Goal: Task Accomplishment & Management: Manage account settings

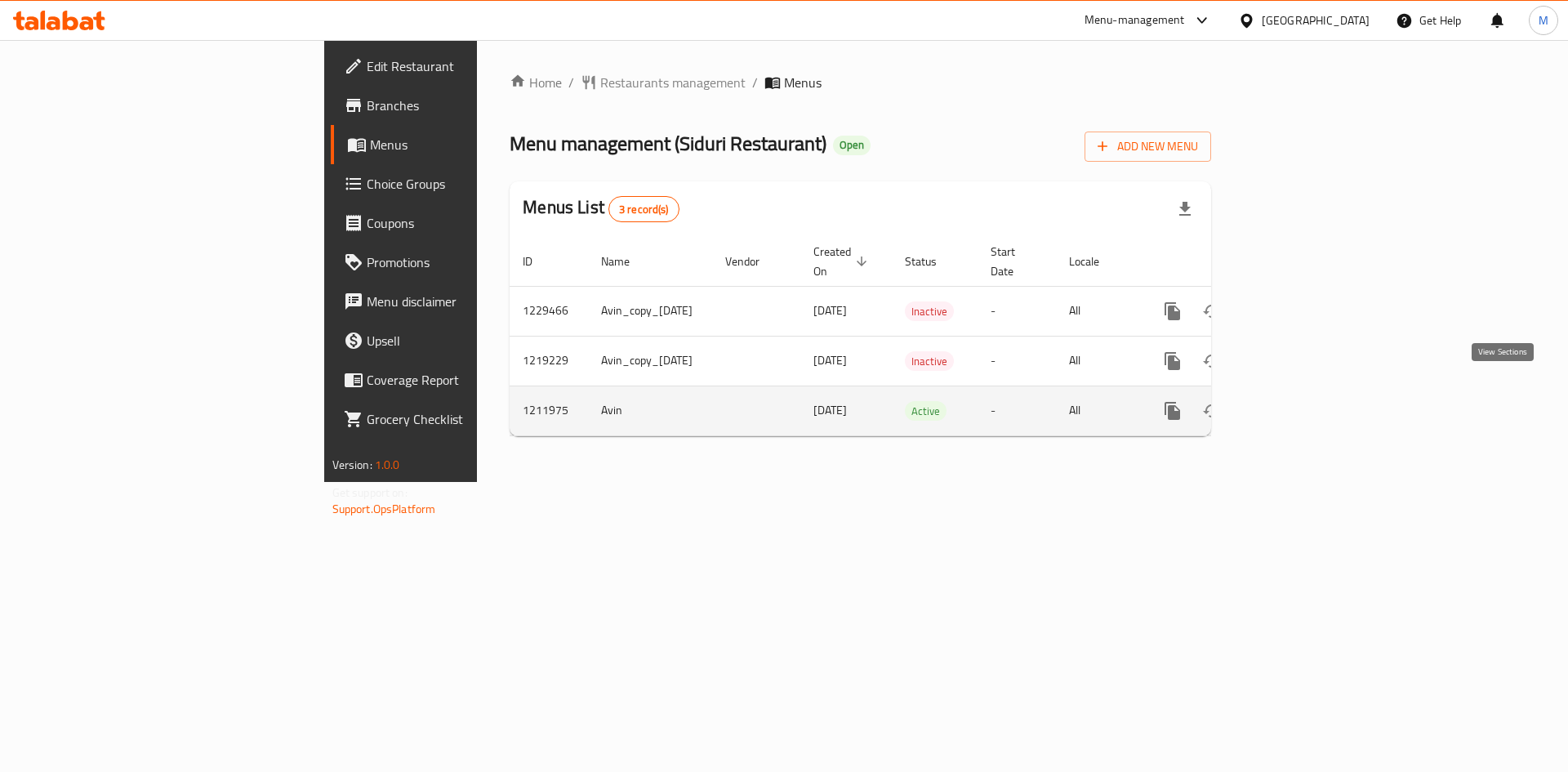
click at [1300, 401] on icon "enhanced table" at bounding box center [1290, 410] width 20 height 20
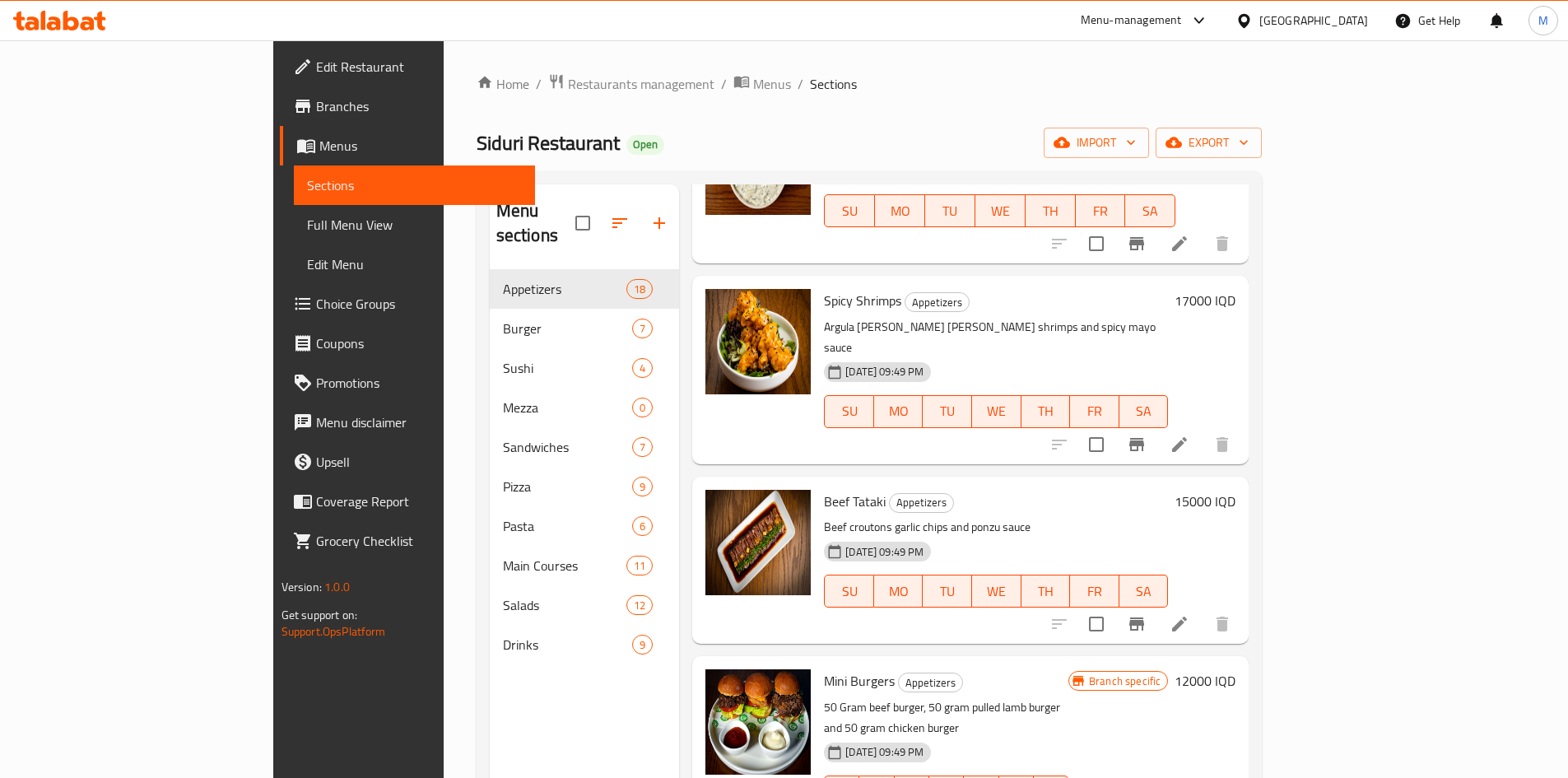
scroll to position [844, 0]
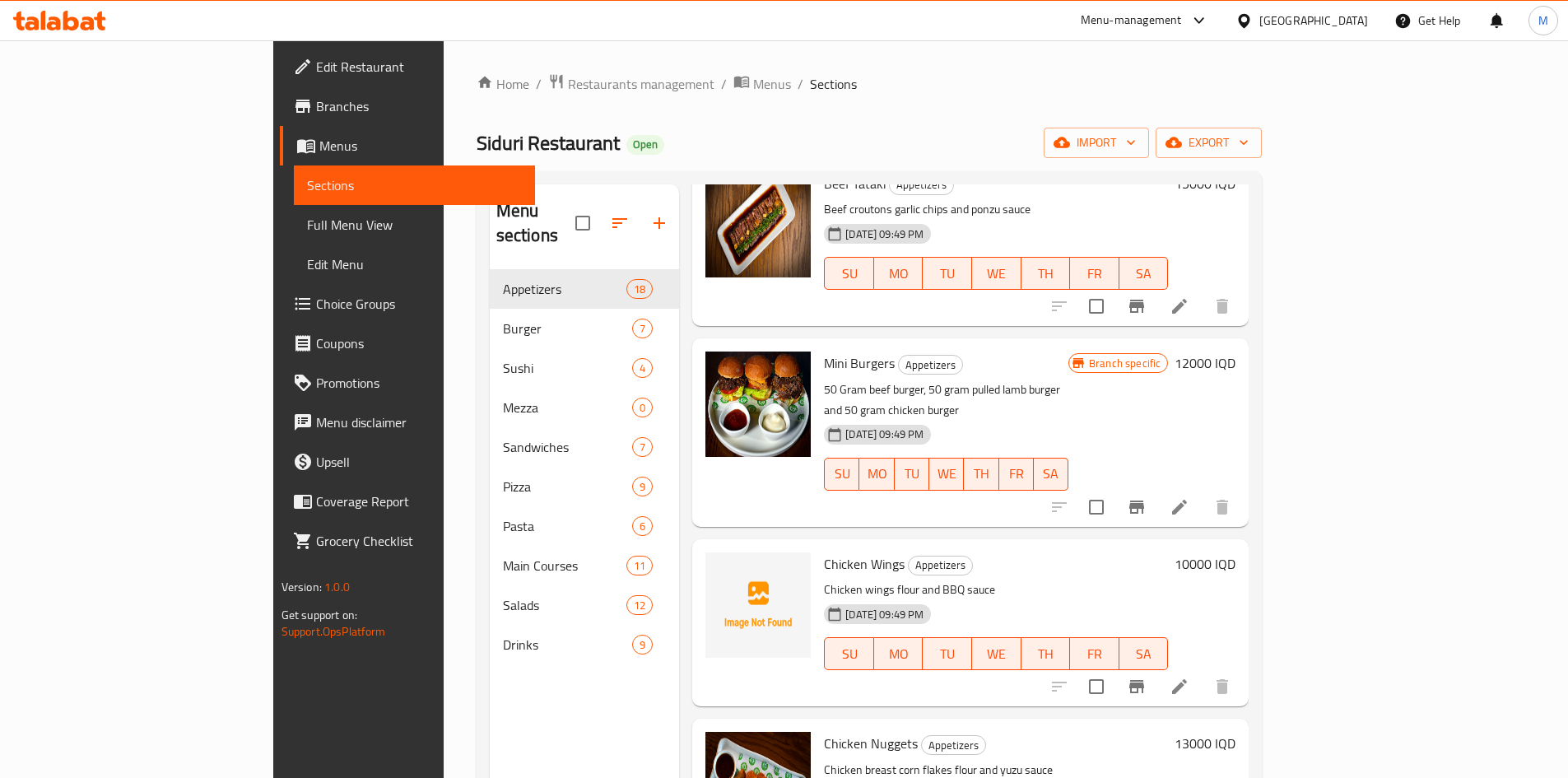
click at [824, 552] on span "Chicken Wings" at bounding box center [864, 564] width 80 height 25
copy h6 "Chicken Wings"
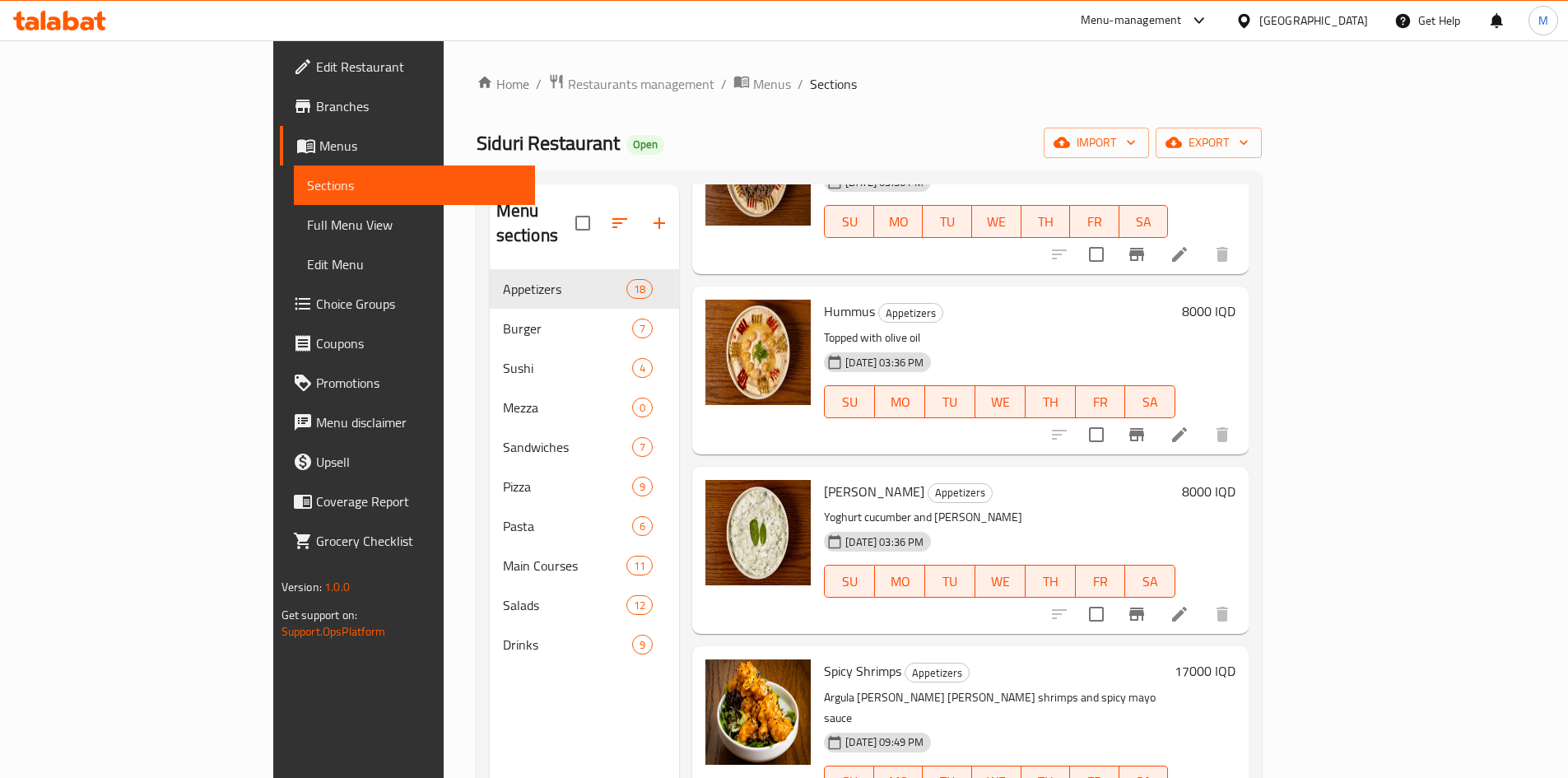
scroll to position [0, 0]
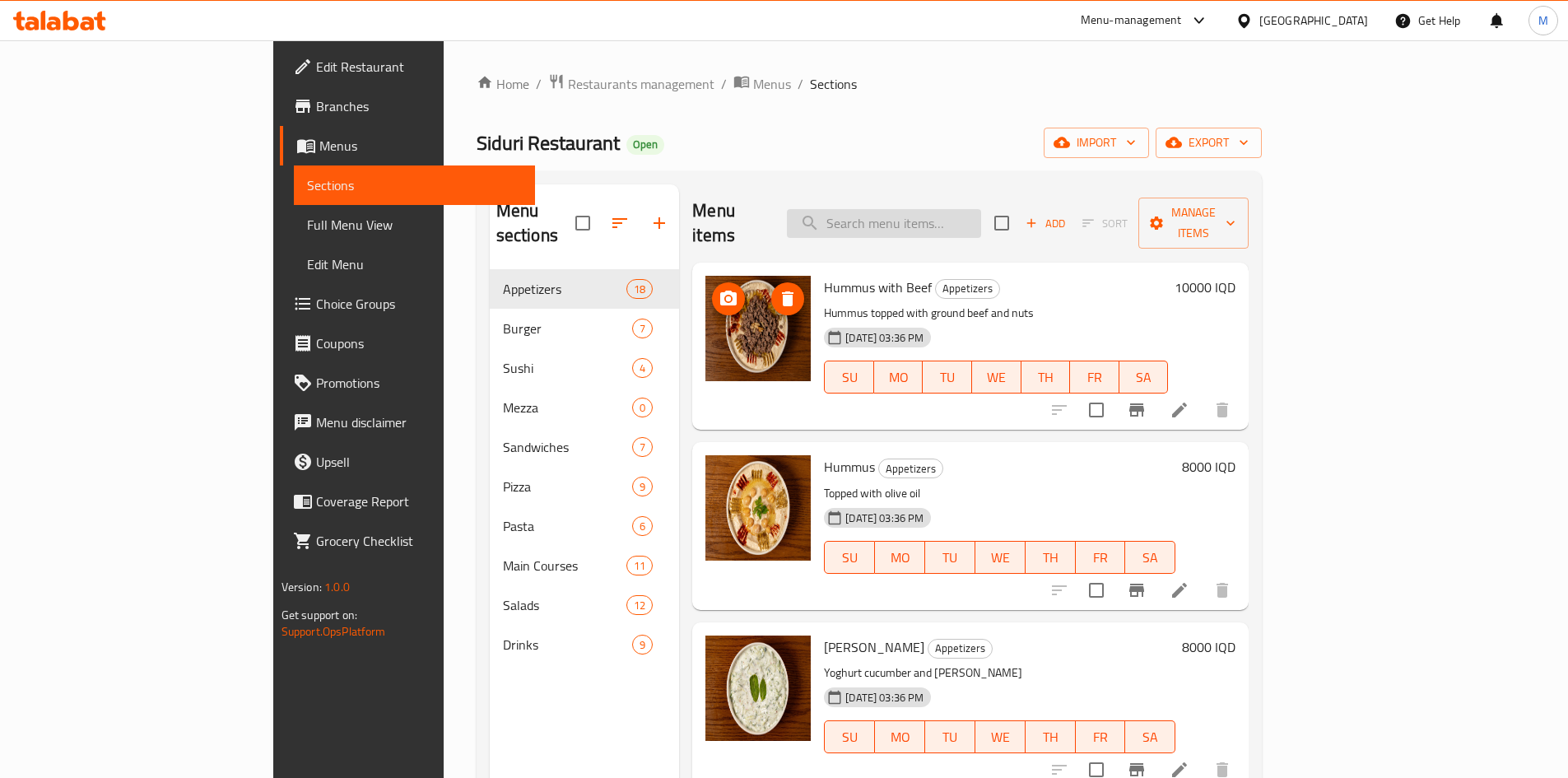
click at [934, 215] on input "search" at bounding box center [883, 223] width 194 height 29
paste input "Chicken Wings"
click at [942, 212] on input "Chicken Wings" at bounding box center [883, 223] width 194 height 29
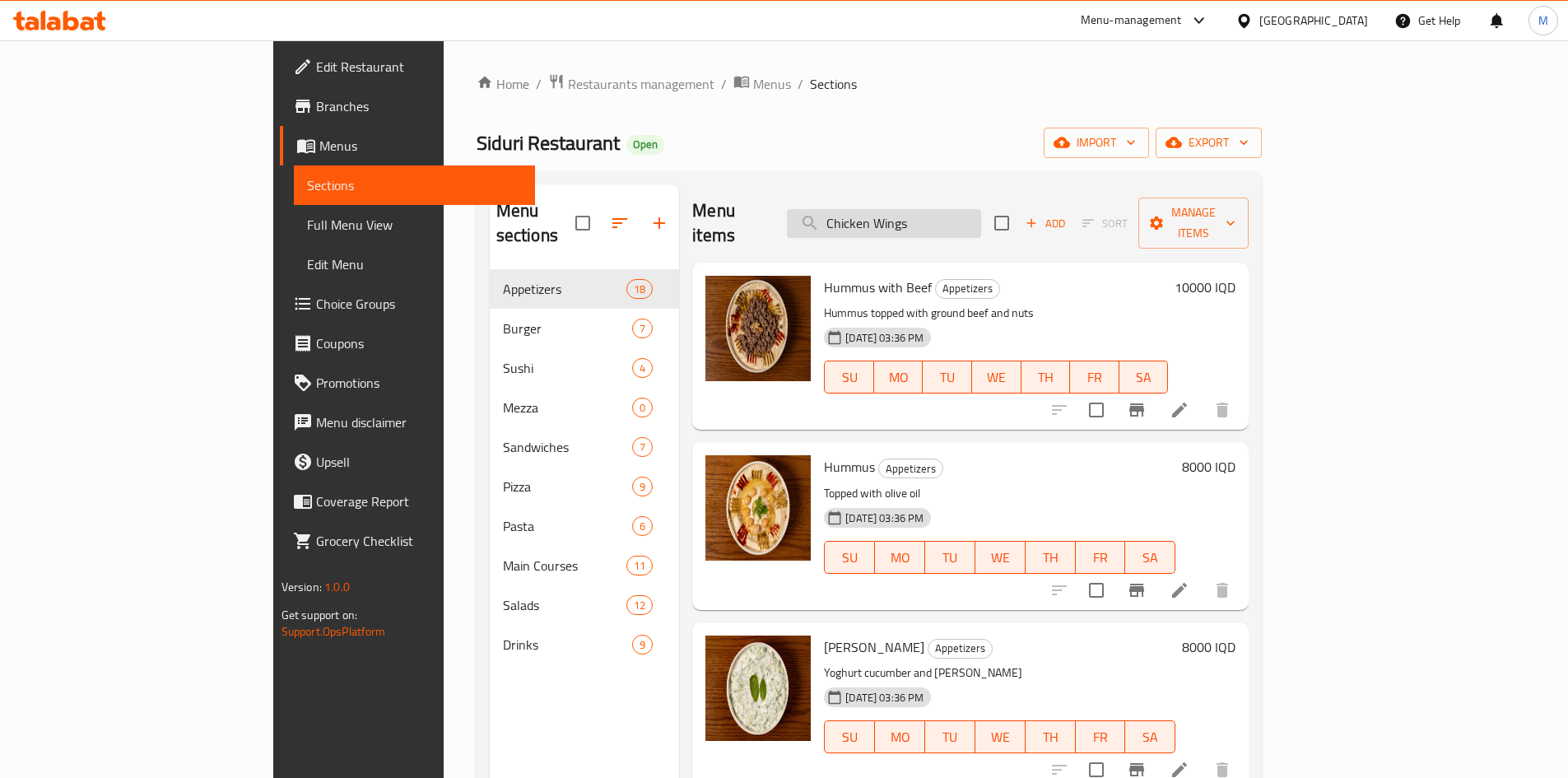
paste input "Siduri burger"
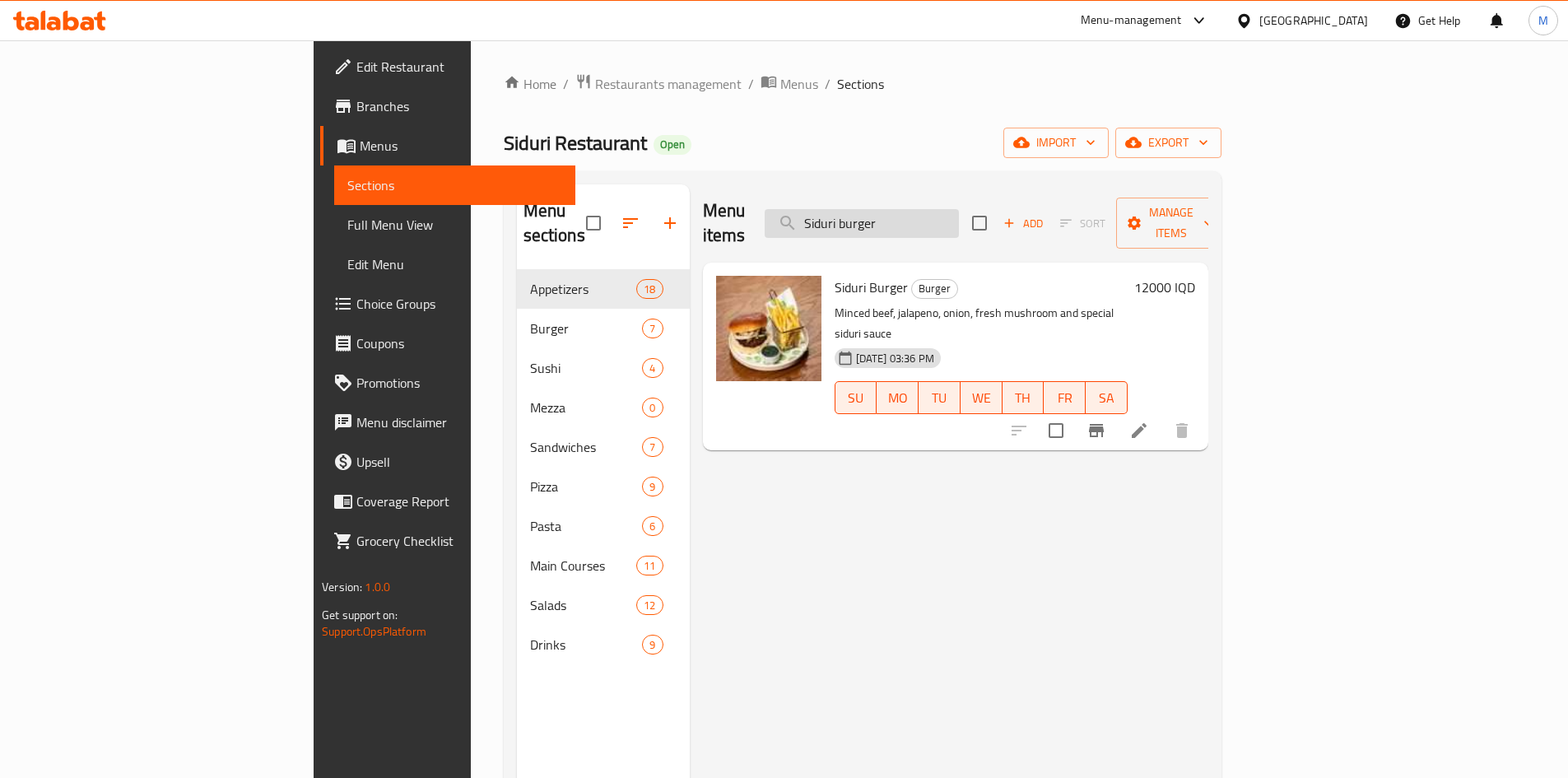
click at [934, 211] on input "Siduri burger" at bounding box center [861, 223] width 194 height 29
paste input "mushroom"
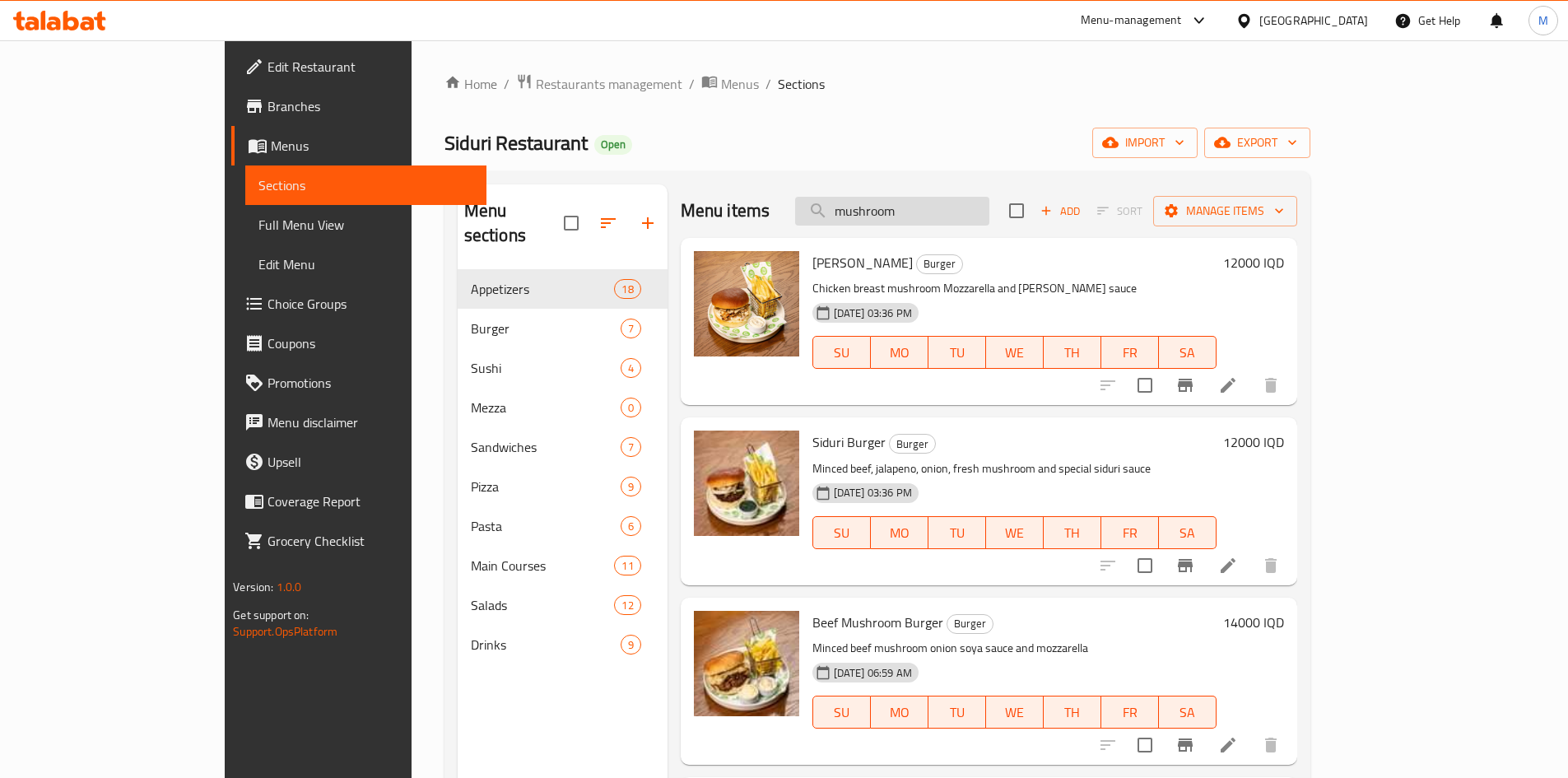
click at [933, 209] on input "mushroom" at bounding box center [892, 211] width 194 height 29
click at [933, 210] on input "mushroom" at bounding box center [892, 211] width 194 height 29
paste input "fajita"
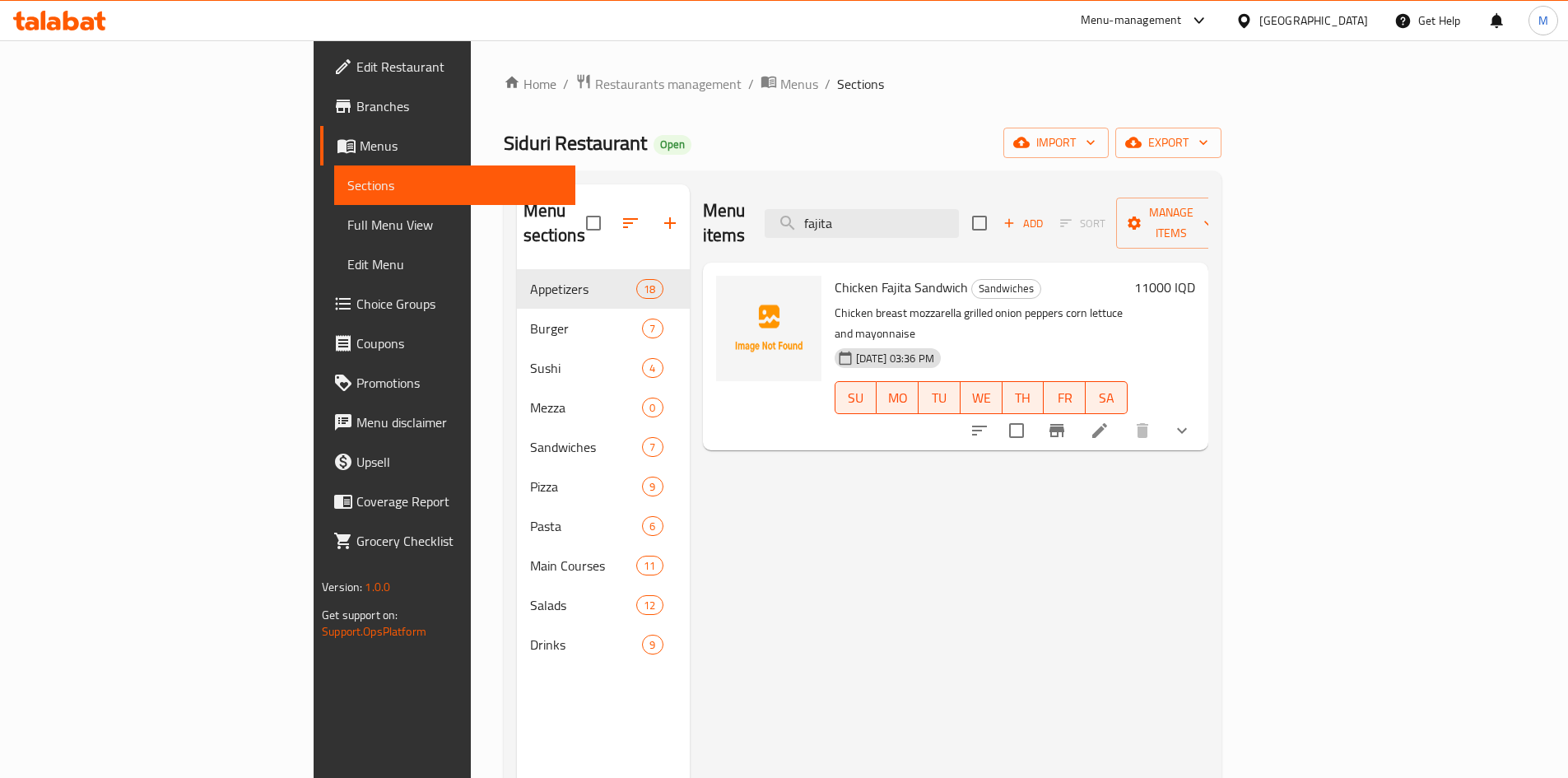
type input "fajita"
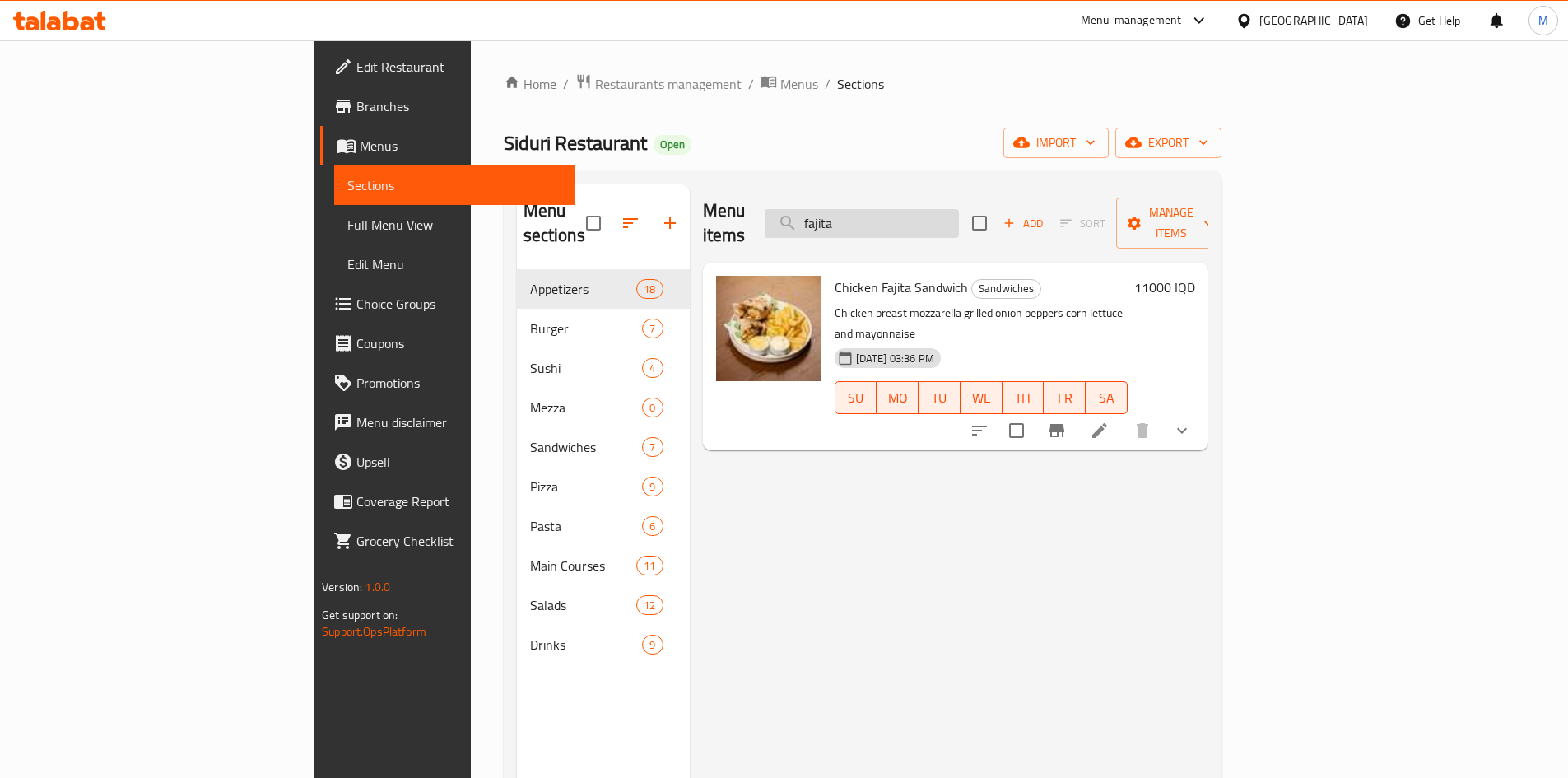
click at [955, 209] on input "fajita" at bounding box center [861, 223] width 194 height 29
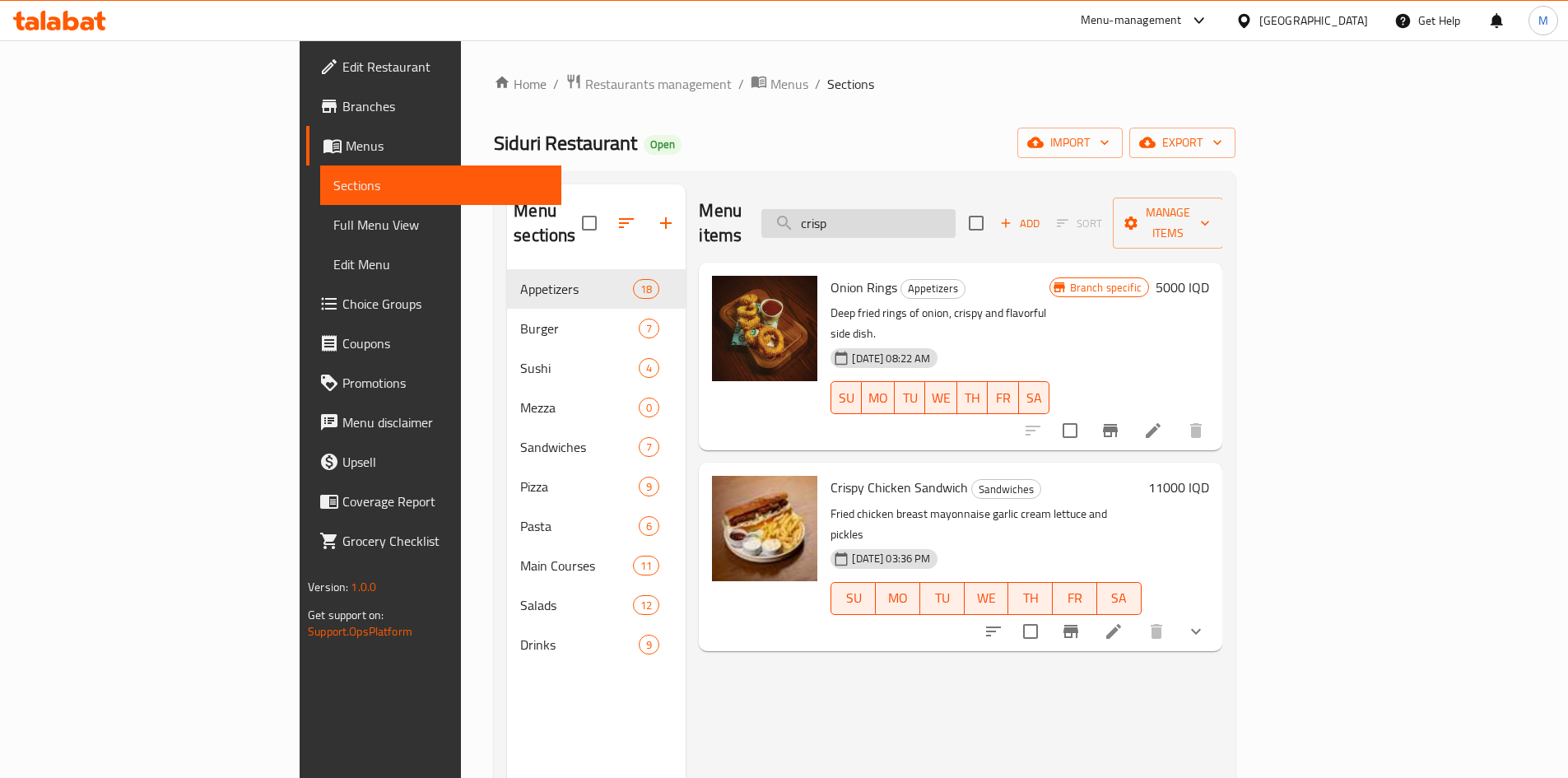
click at [956, 214] on input "crisp" at bounding box center [858, 223] width 194 height 29
type input "c"
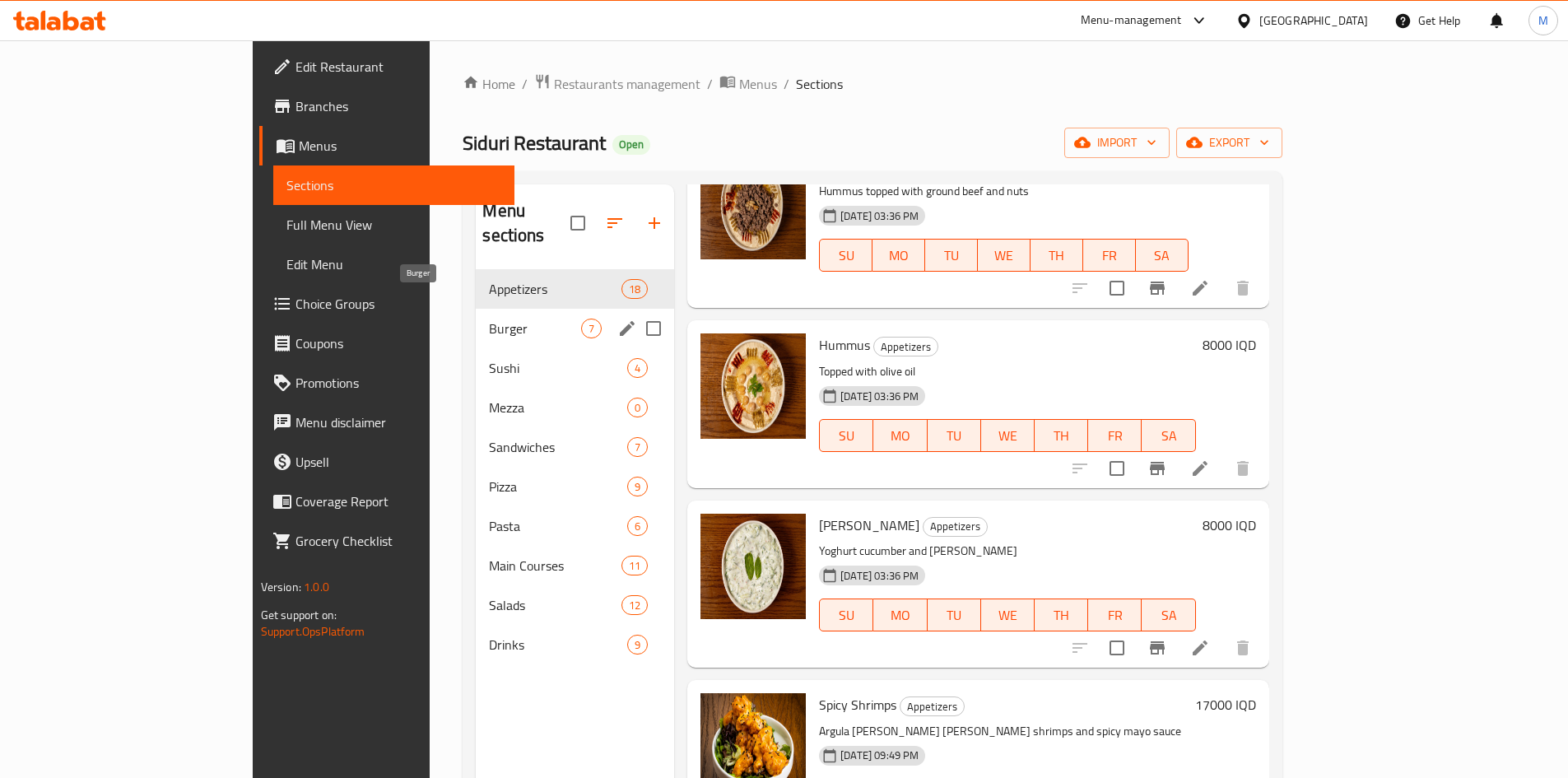
click at [489, 319] on span "Burger" at bounding box center [535, 328] width 93 height 20
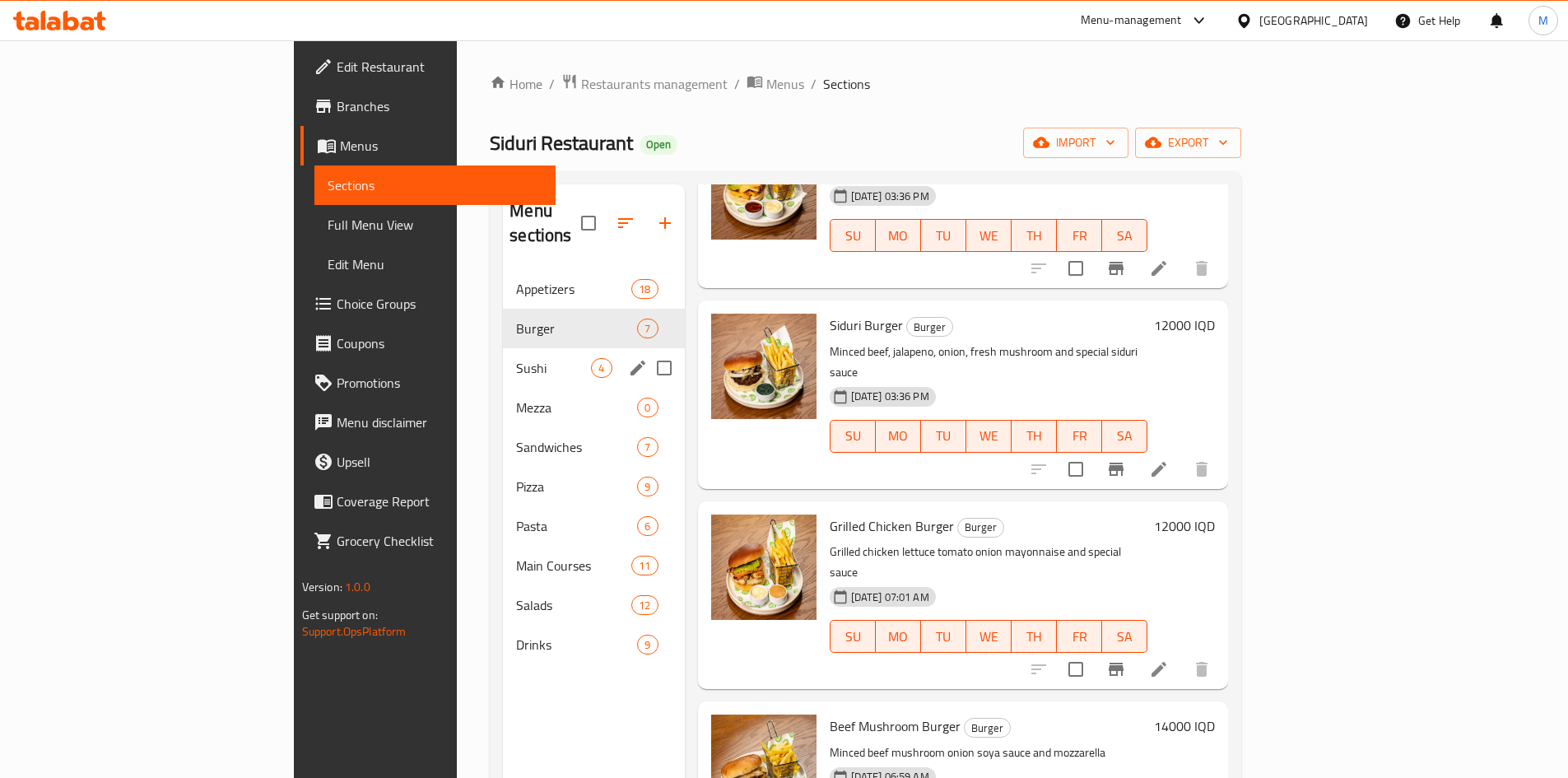
click at [517, 358] on span "Sushi" at bounding box center [554, 368] width 74 height 20
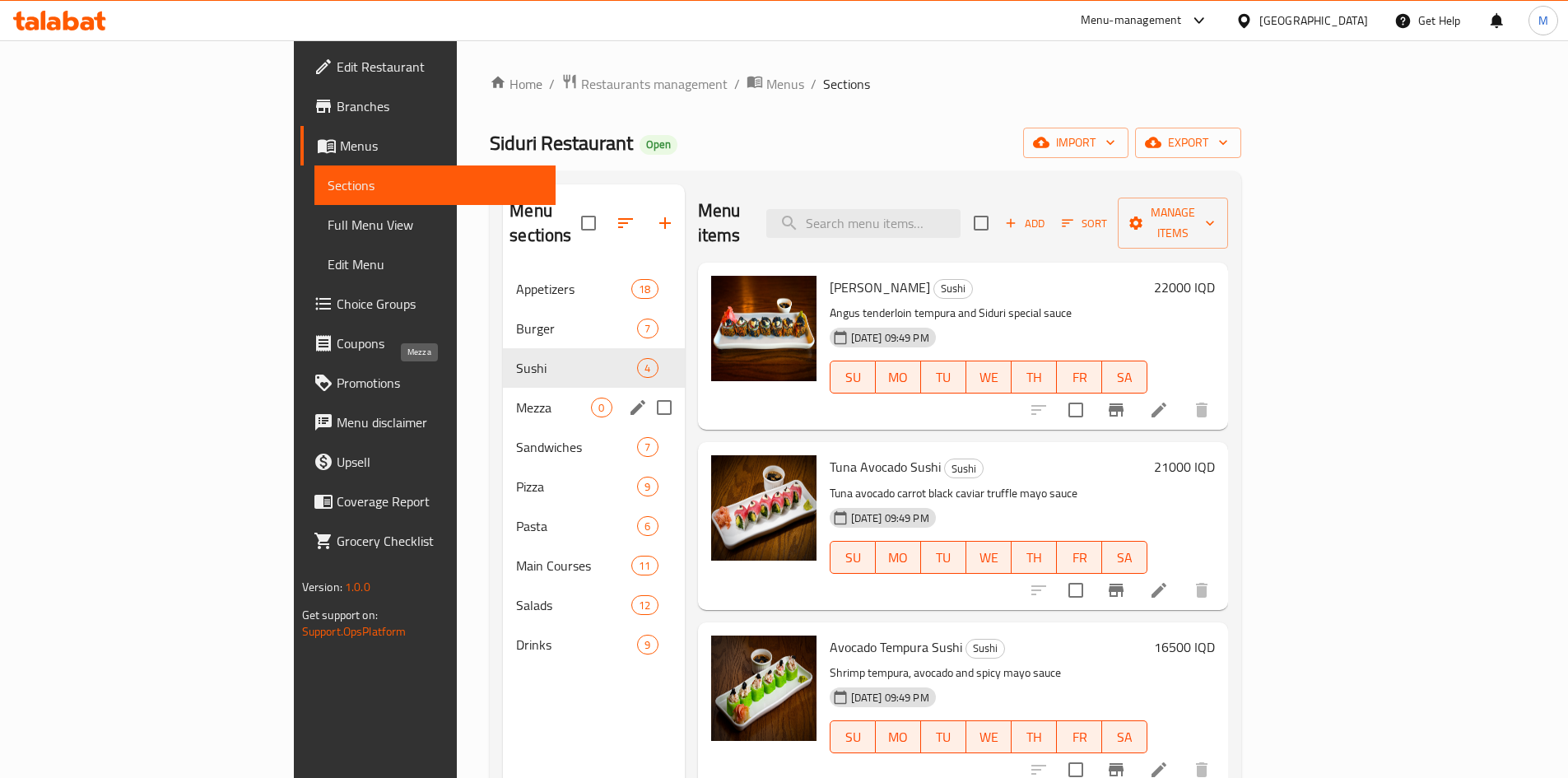
click at [517, 397] on span "Mezza" at bounding box center [554, 407] width 74 height 20
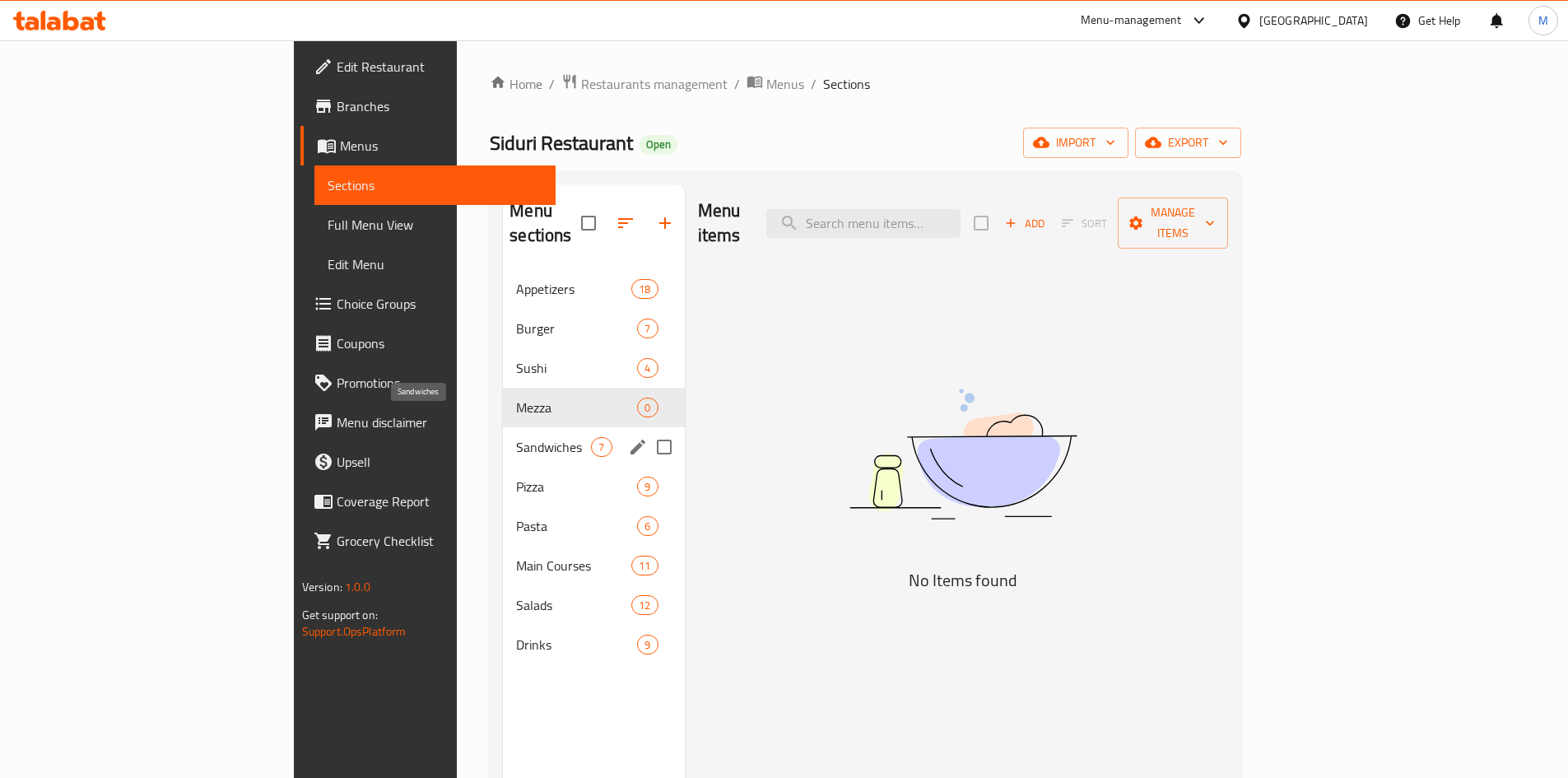
click at [517, 437] on span "Sandwiches" at bounding box center [554, 447] width 74 height 20
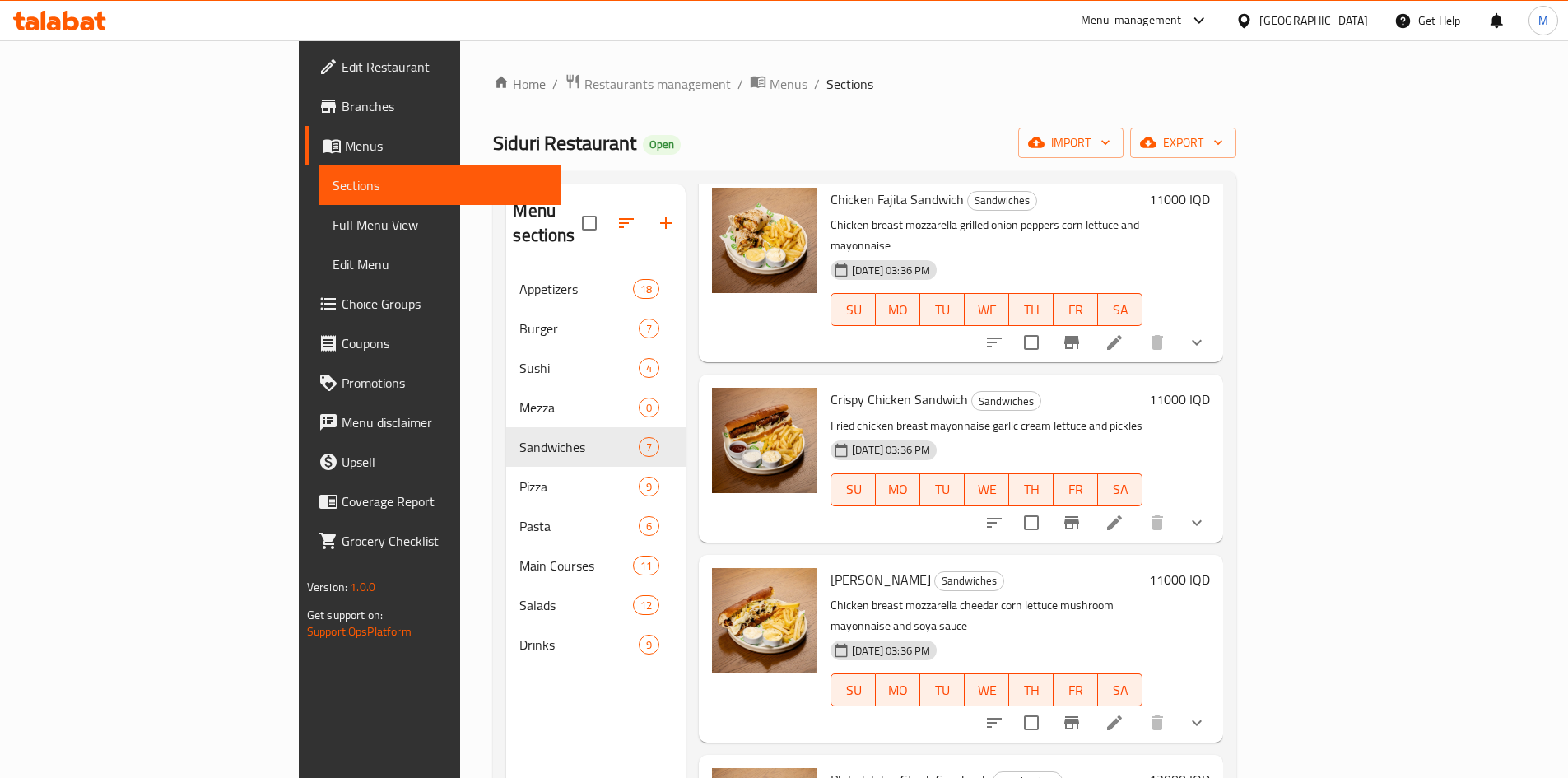
scroll to position [522, 0]
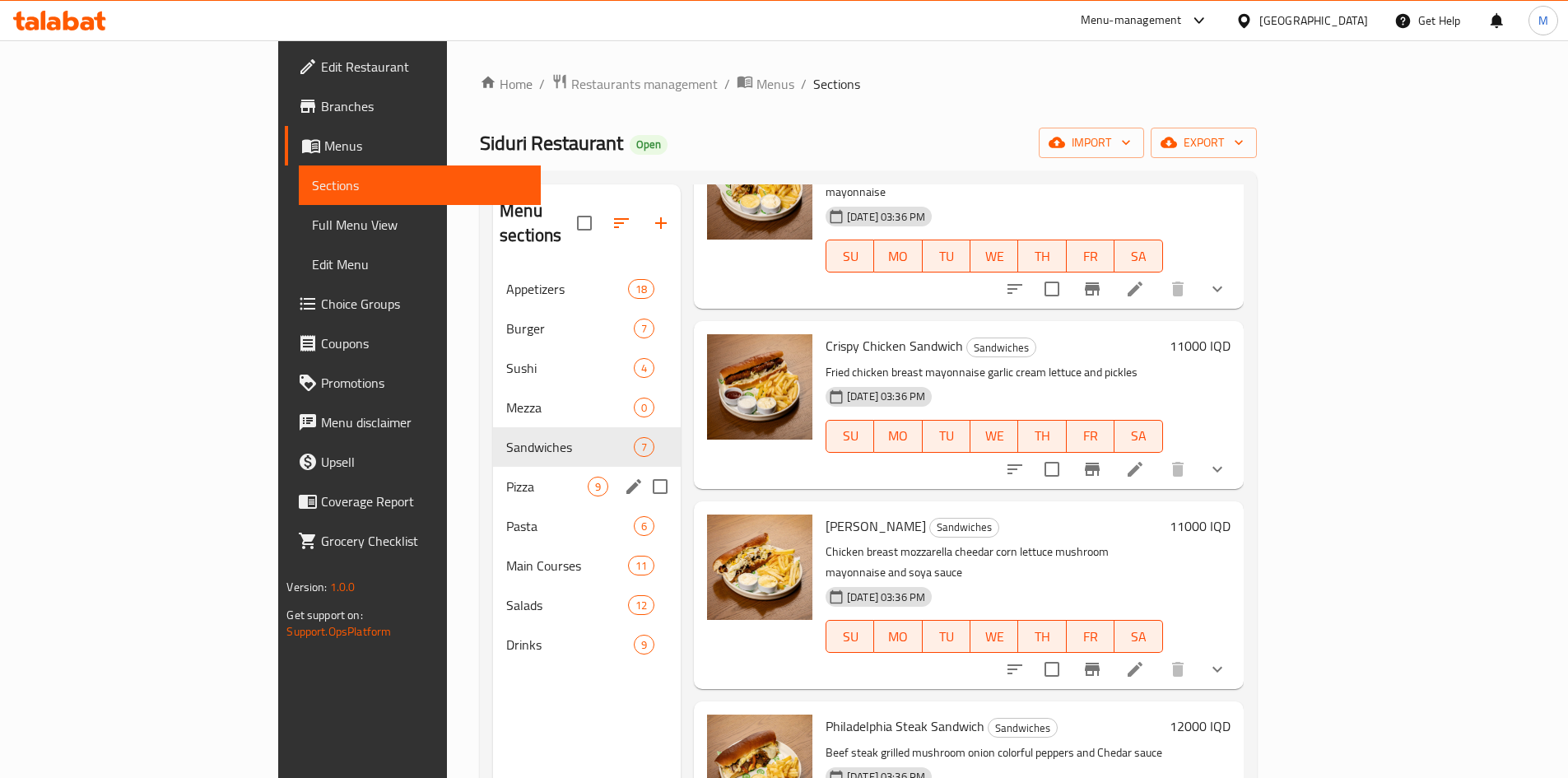
click at [506, 476] on span "Pizza" at bounding box center [546, 486] width 81 height 20
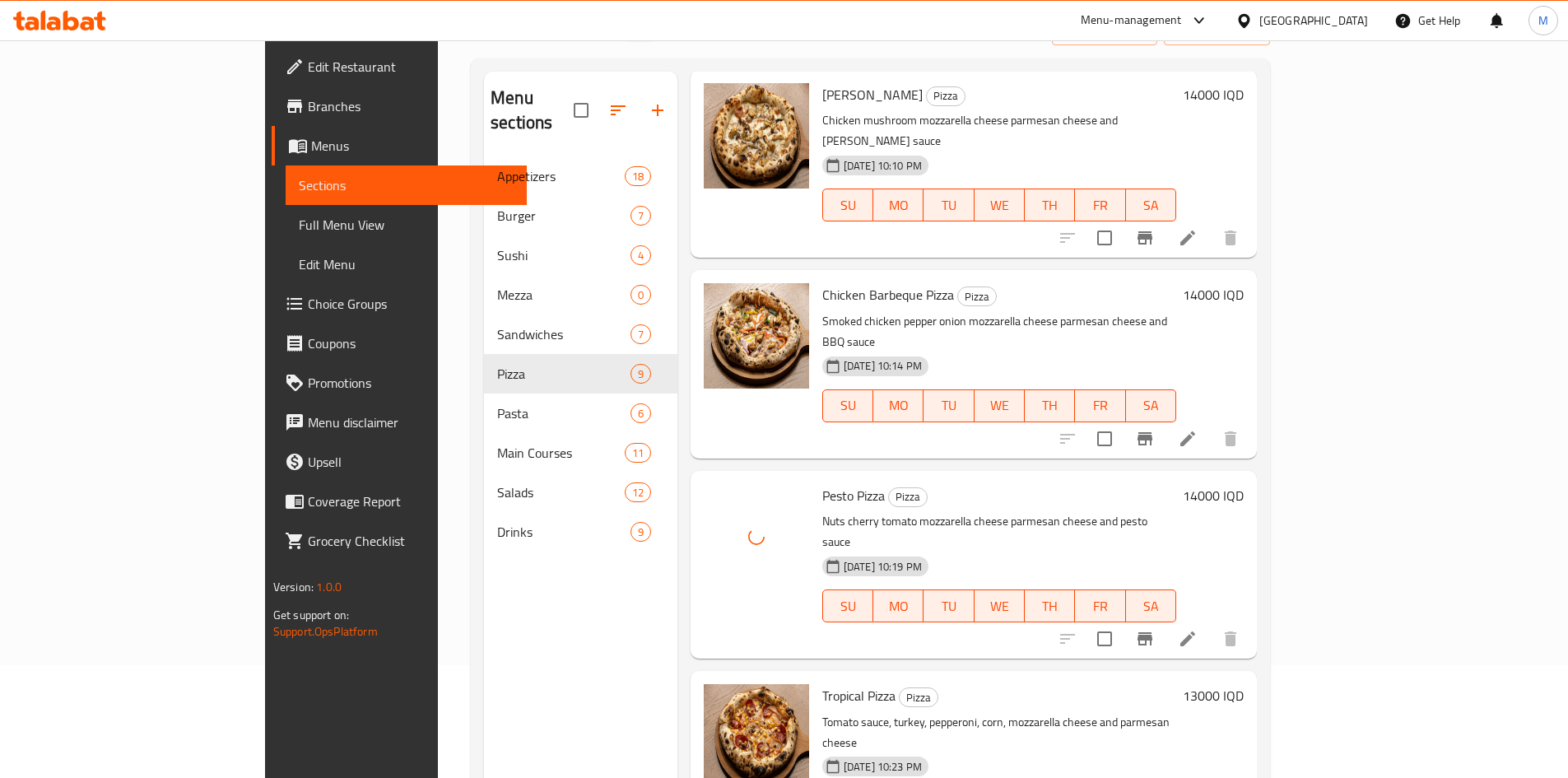
scroll to position [230, 0]
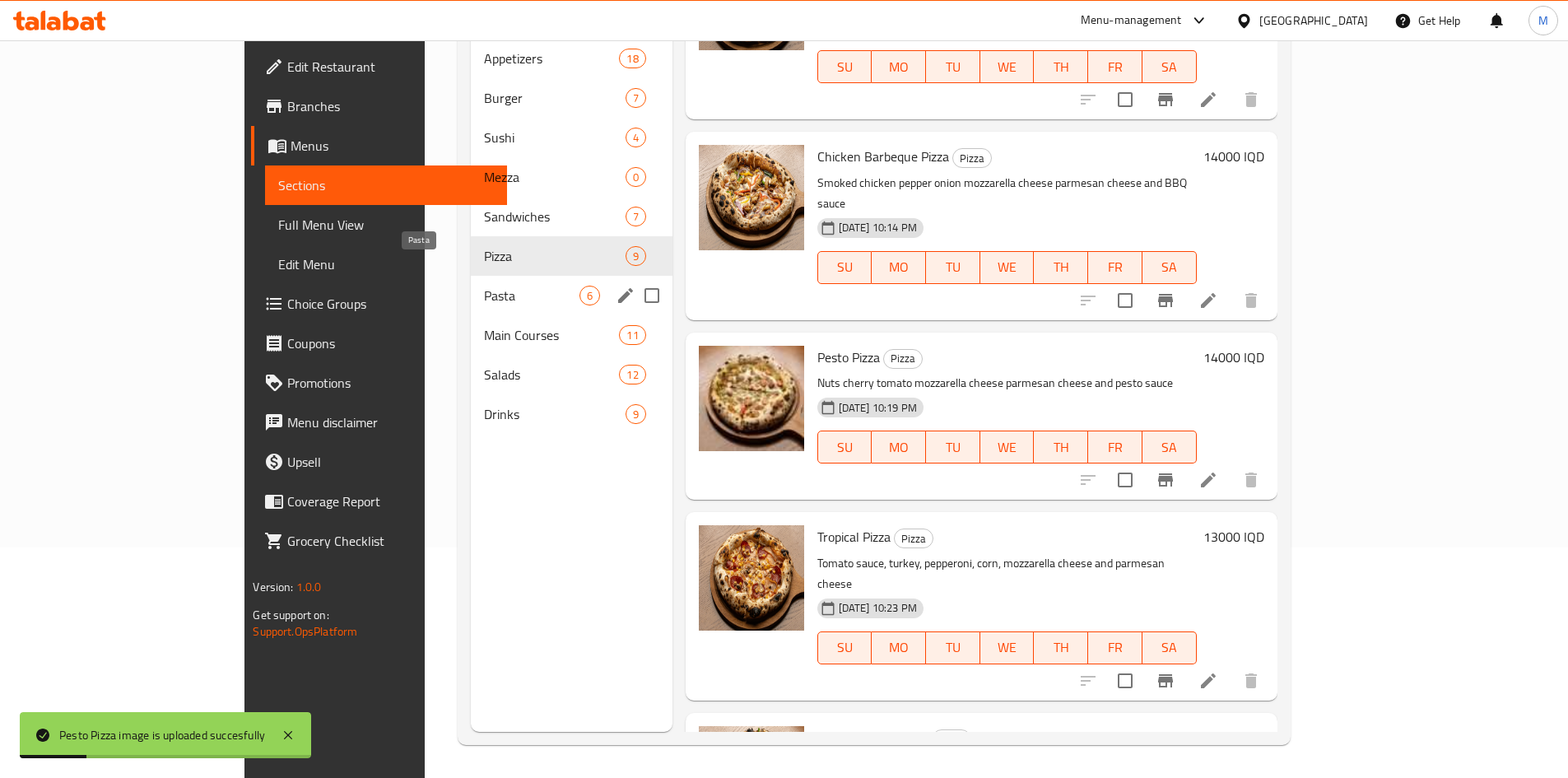
click at [484, 285] on span "Pasta" at bounding box center [532, 295] width 95 height 20
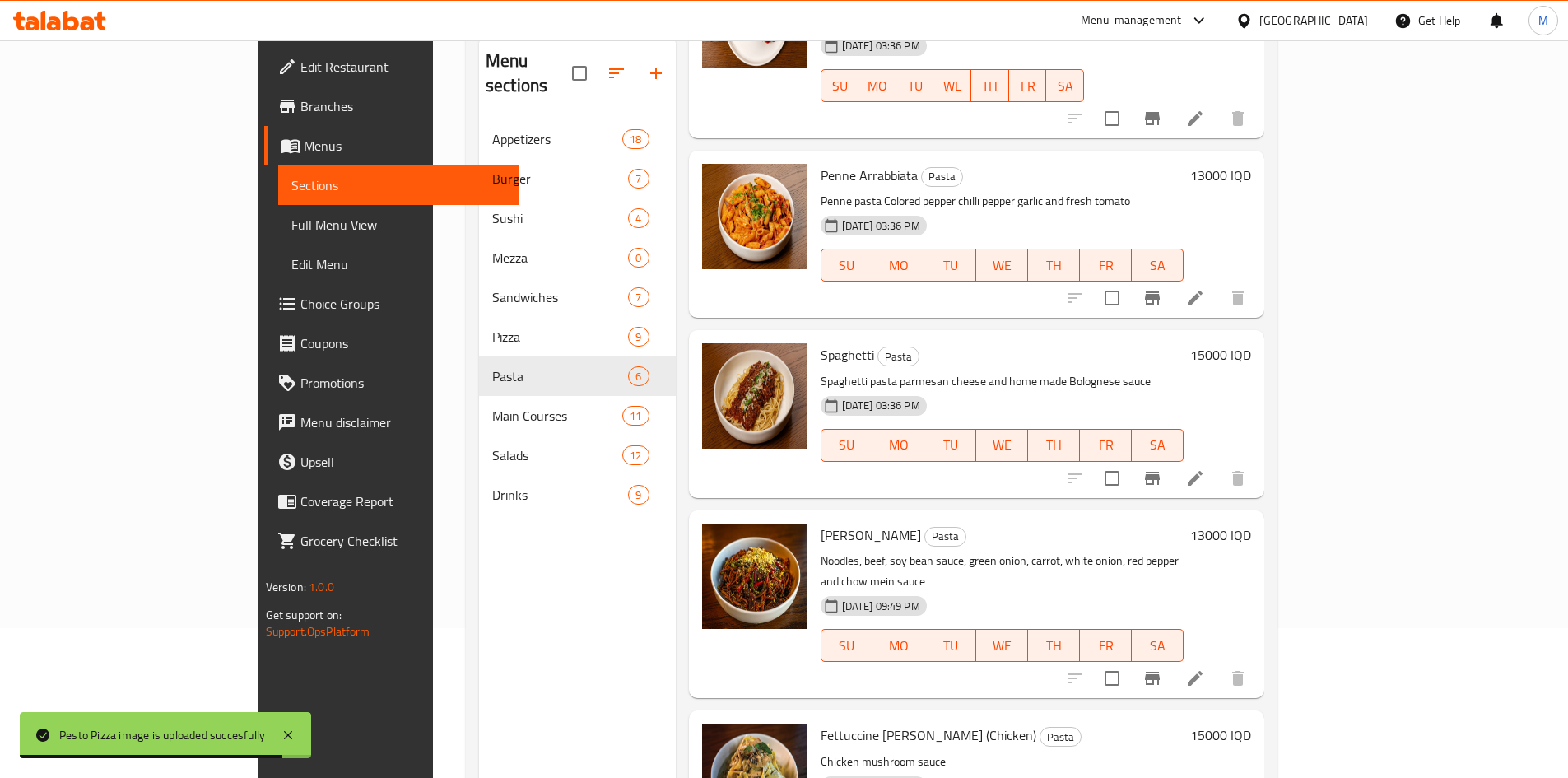
scroll to position [230, 0]
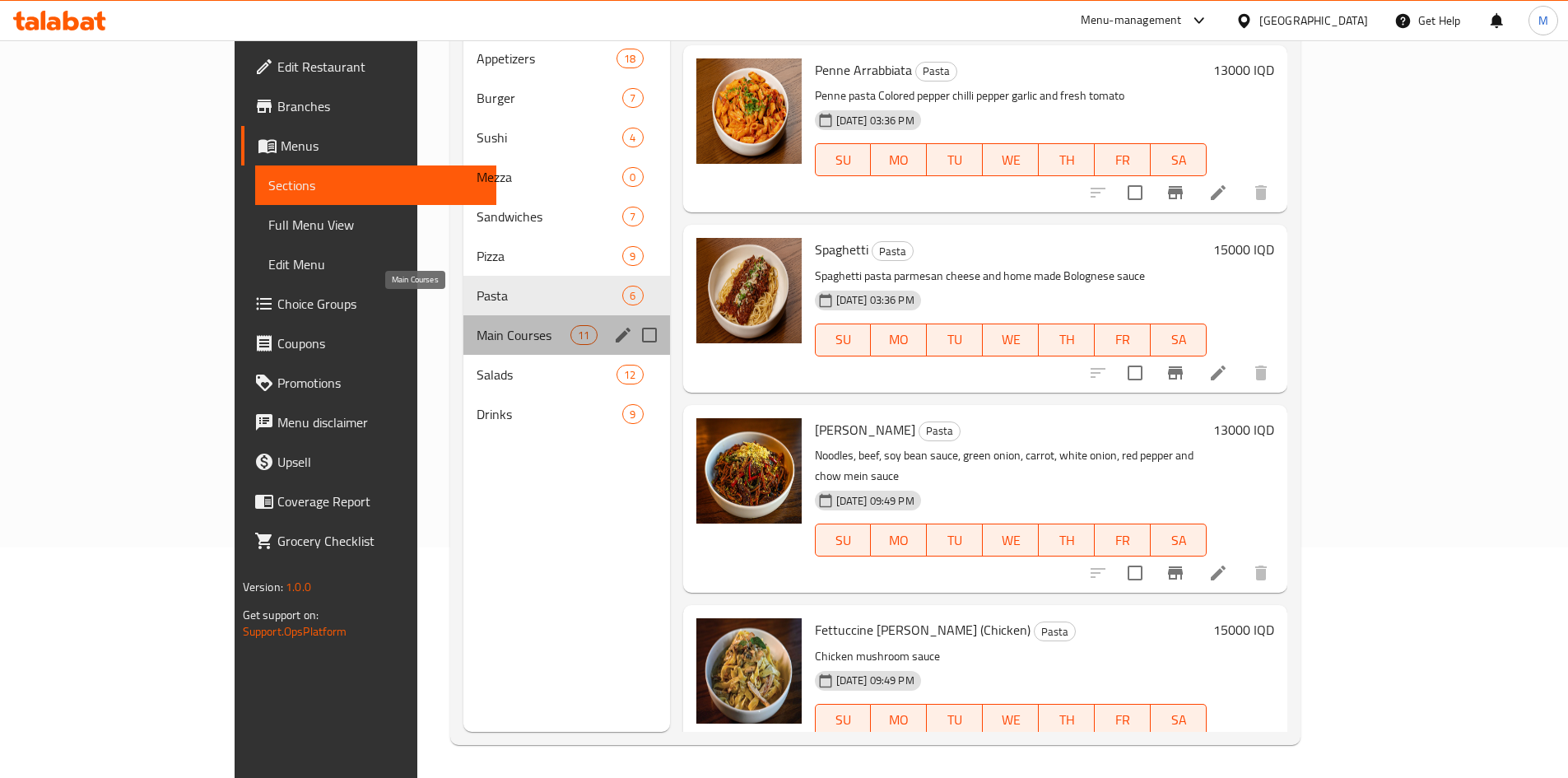
click at [477, 326] on span "Main Courses" at bounding box center [523, 335] width 94 height 20
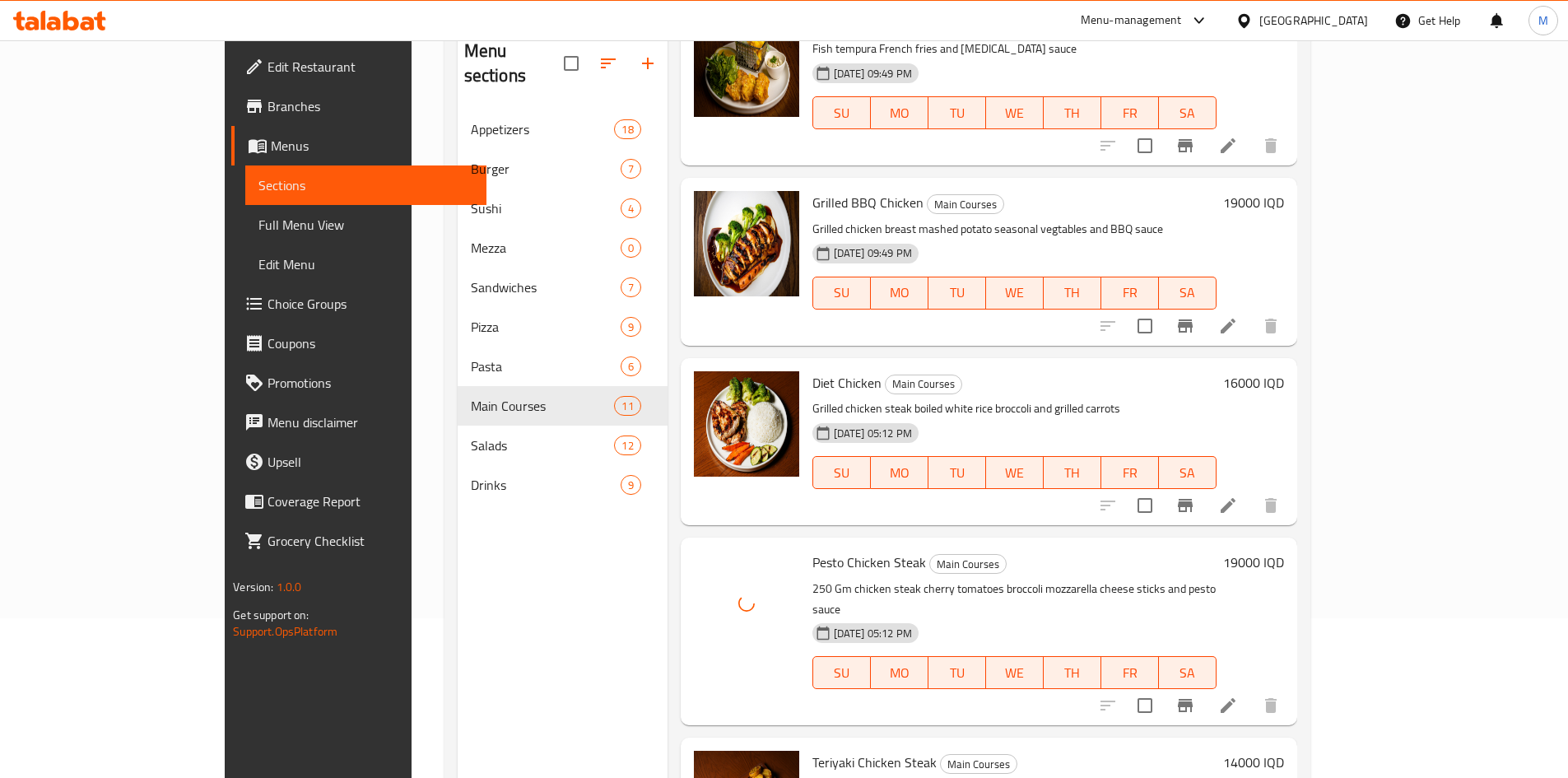
scroll to position [230, 0]
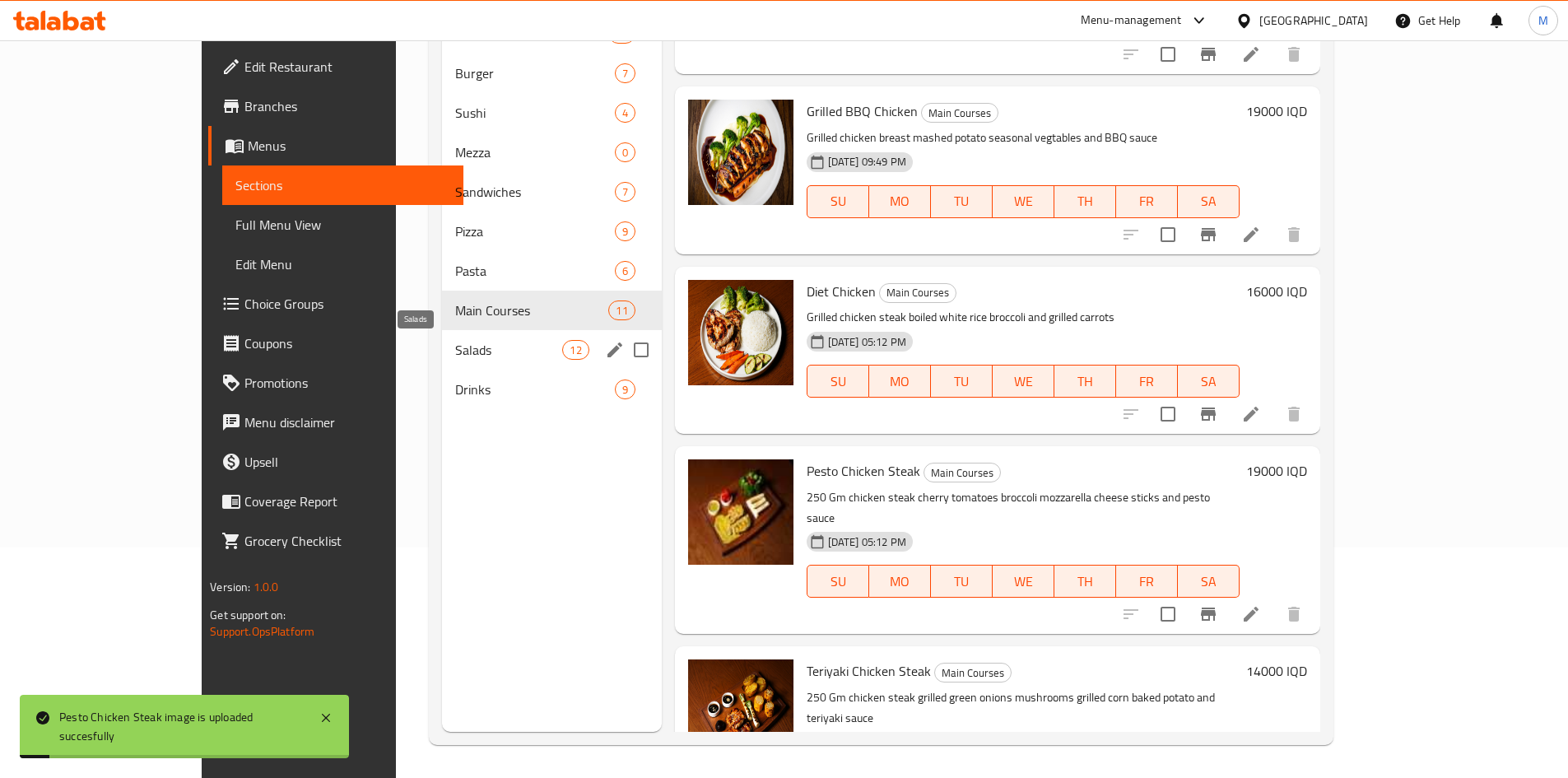
click at [483, 358] on span "Salads" at bounding box center [509, 349] width 107 height 20
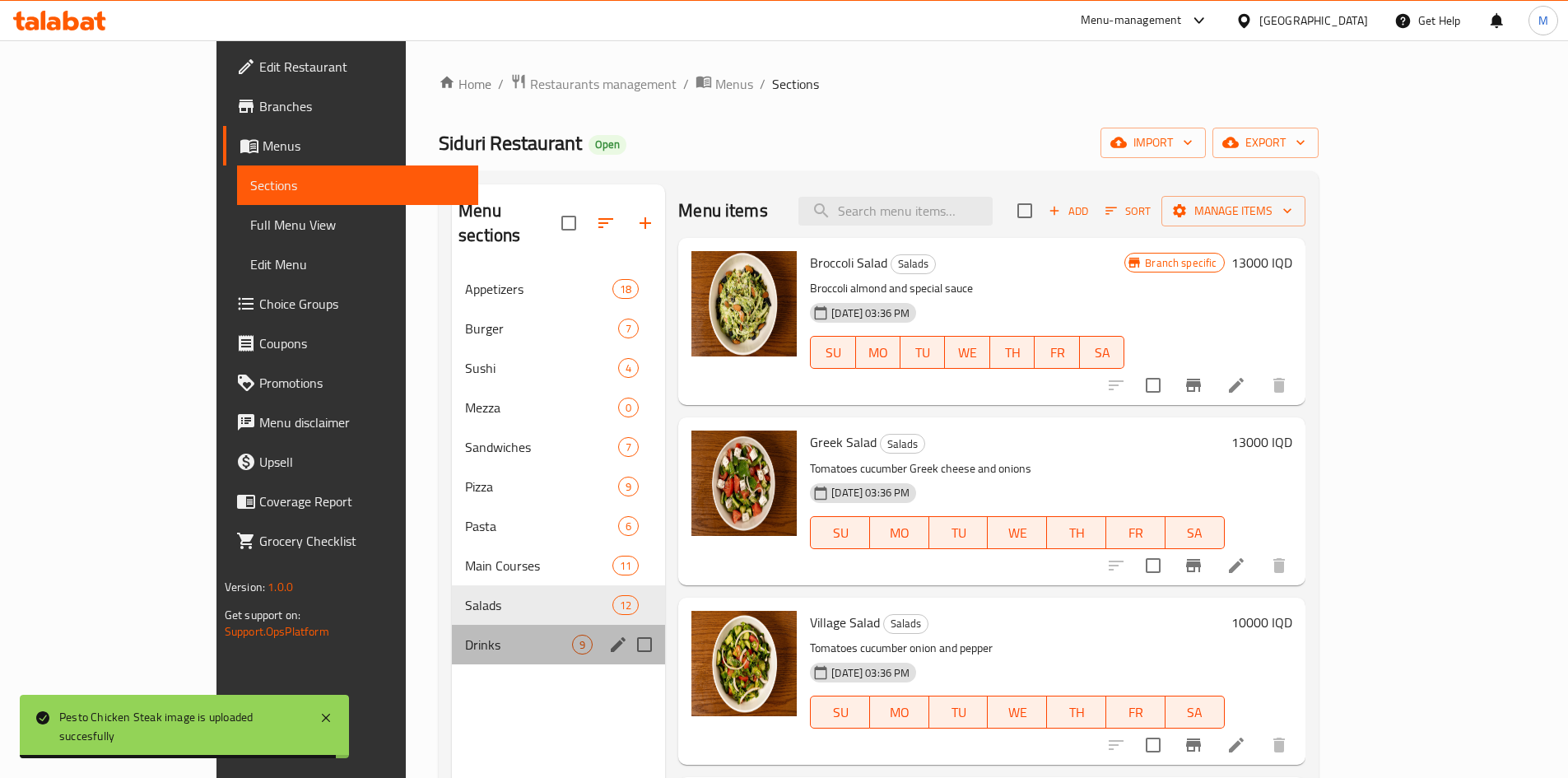
click at [464, 624] on div "Drinks 9" at bounding box center [558, 643] width 213 height 39
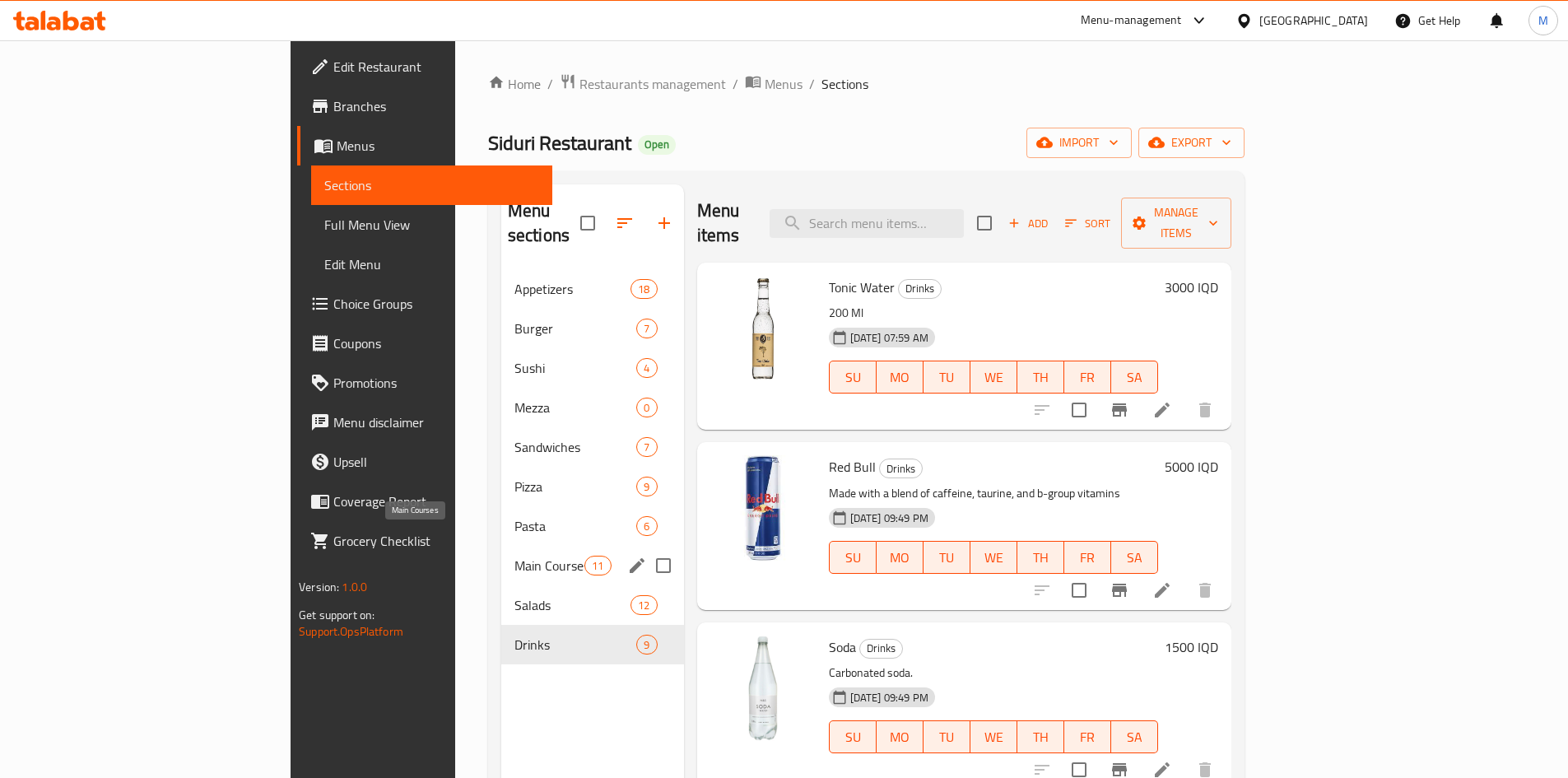
click at [501, 546] on div "Main Courses 11" at bounding box center [592, 565] width 182 height 39
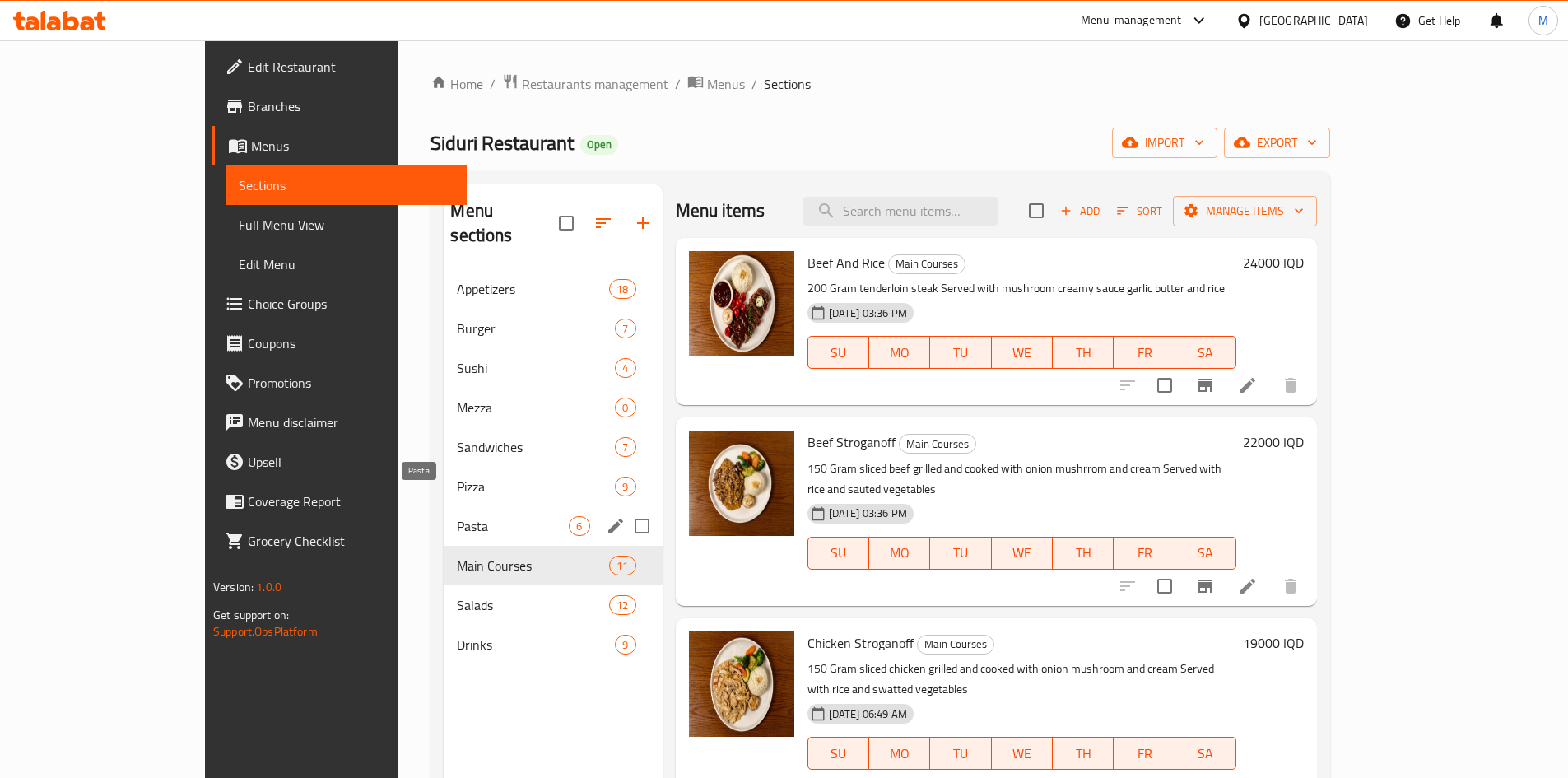
drag, startPoint x: 354, startPoint y: 498, endPoint x: 385, endPoint y: 474, distance: 39.2
click at [456, 516] on span "Pasta" at bounding box center [512, 526] width 112 height 20
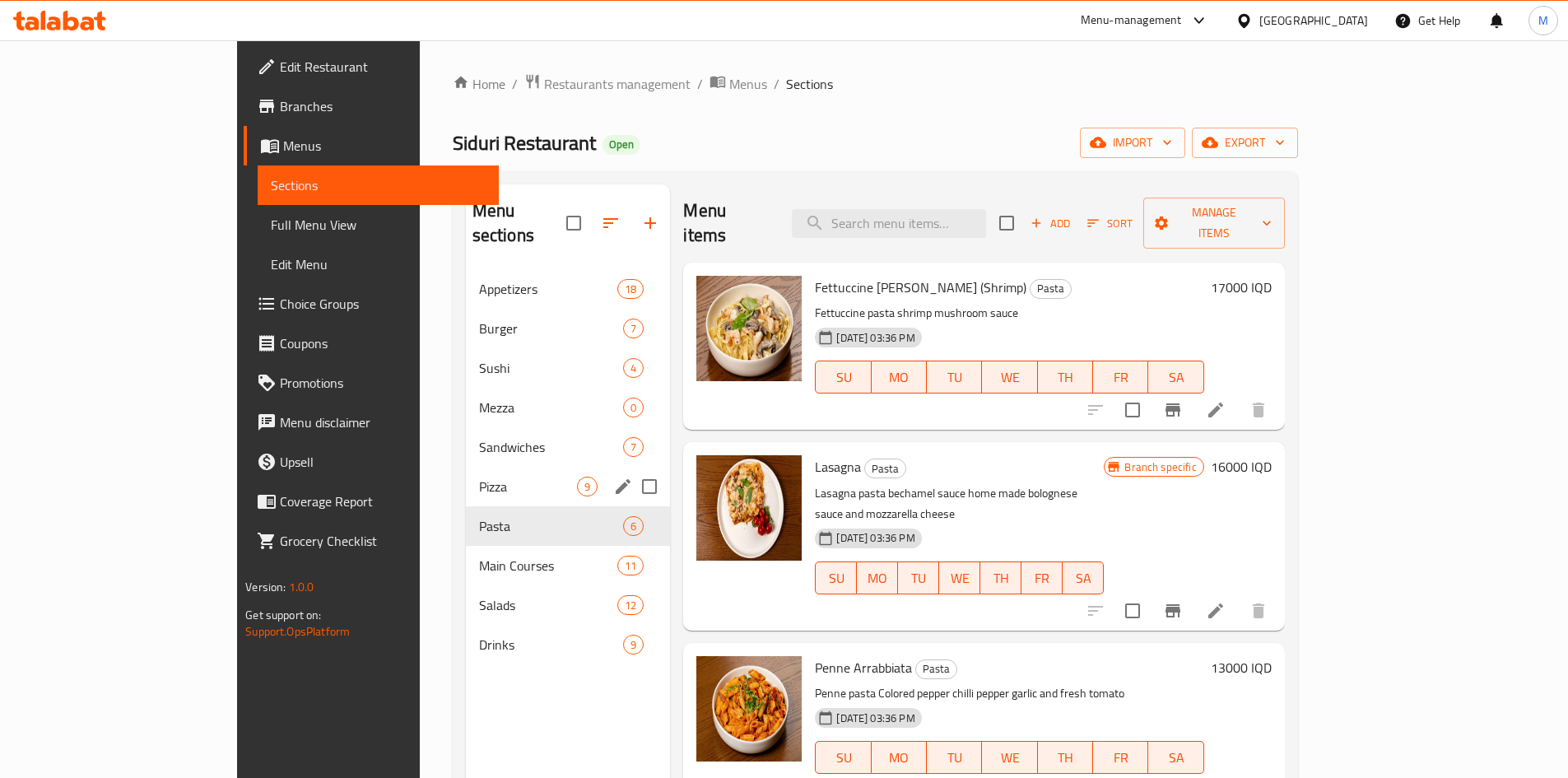
click at [479, 476] on span "Pizza" at bounding box center [528, 486] width 98 height 20
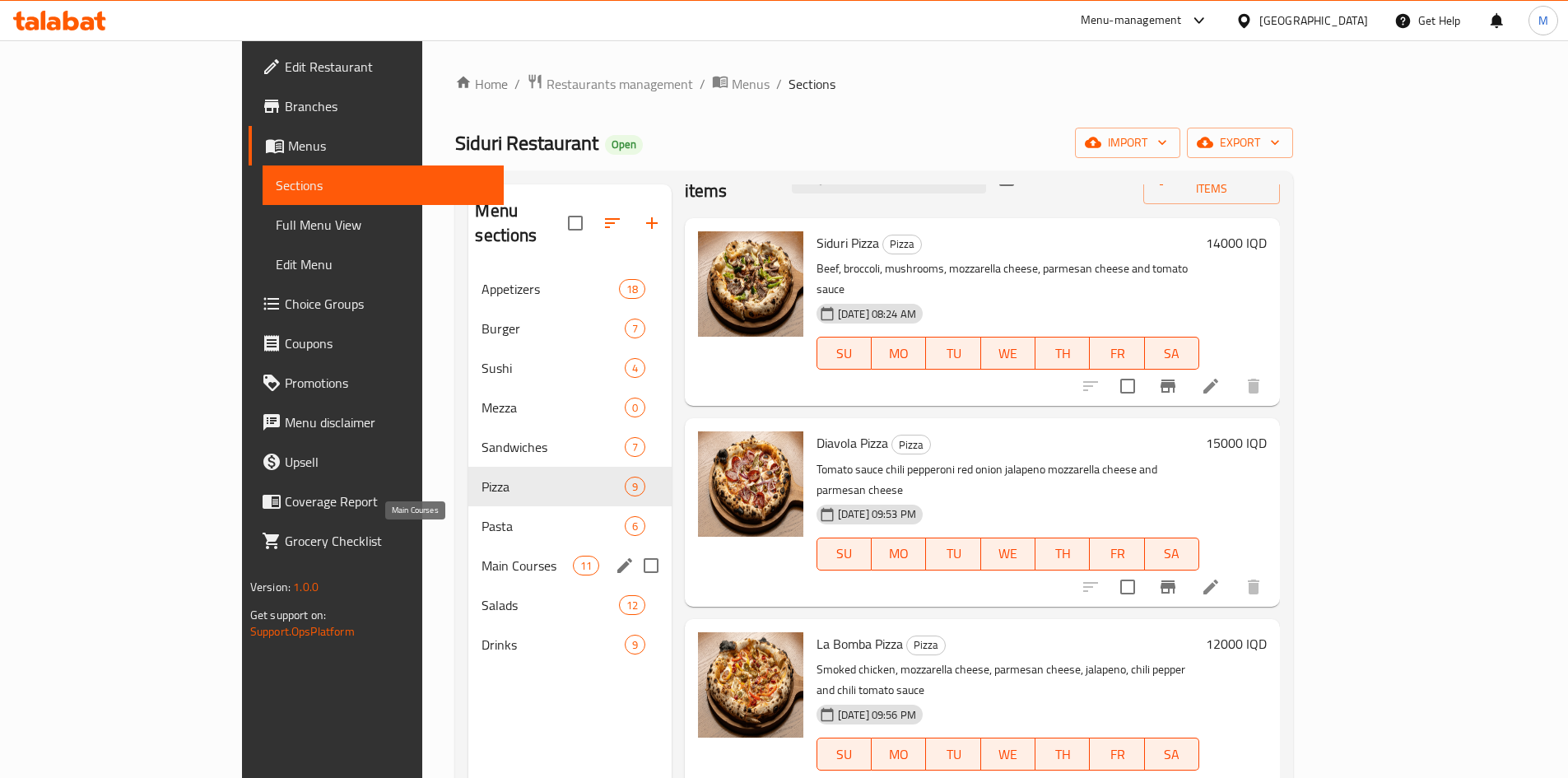
click at [481, 556] on span "Main Courses" at bounding box center [526, 565] width 91 height 20
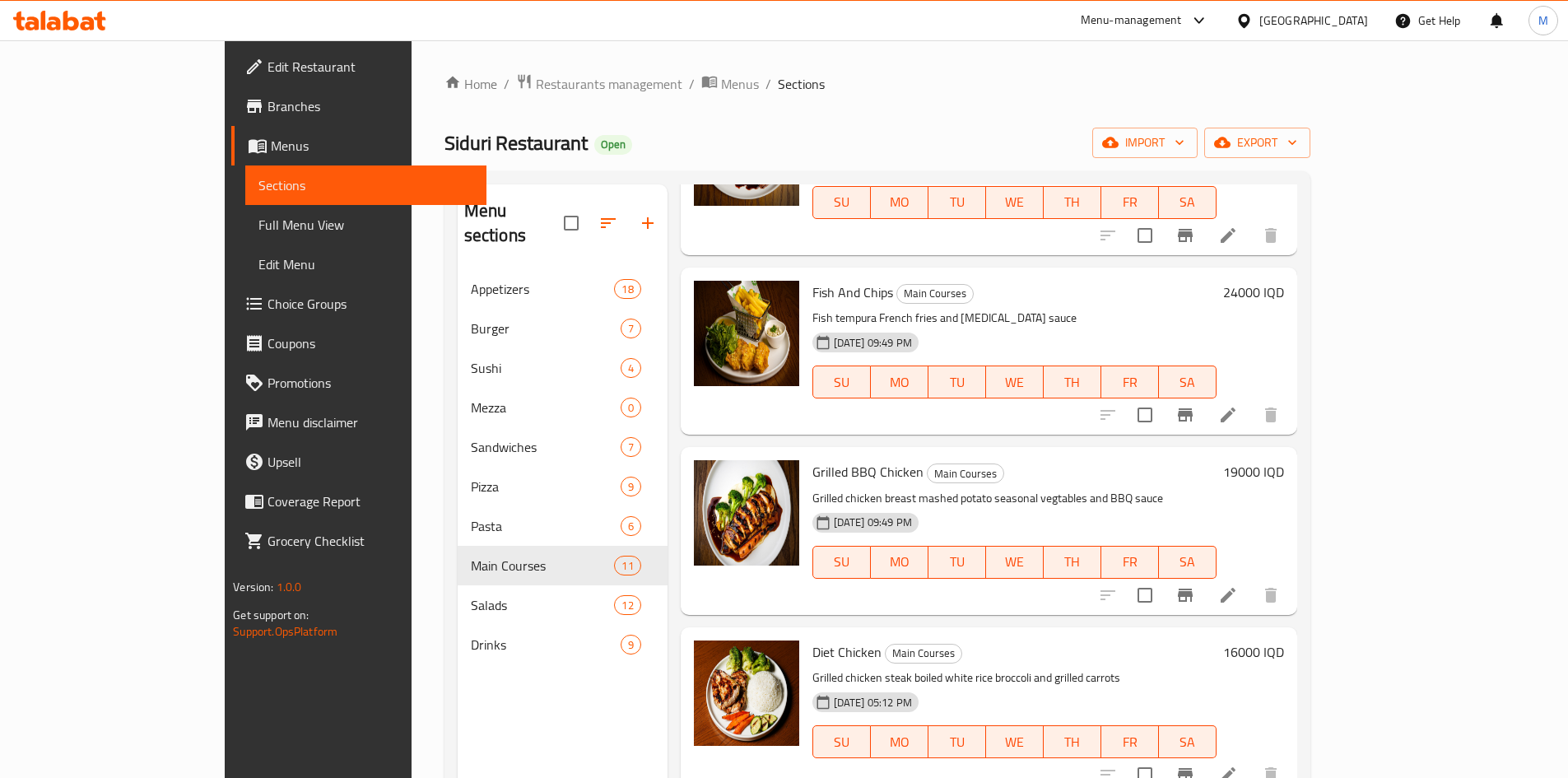
scroll to position [912, 0]
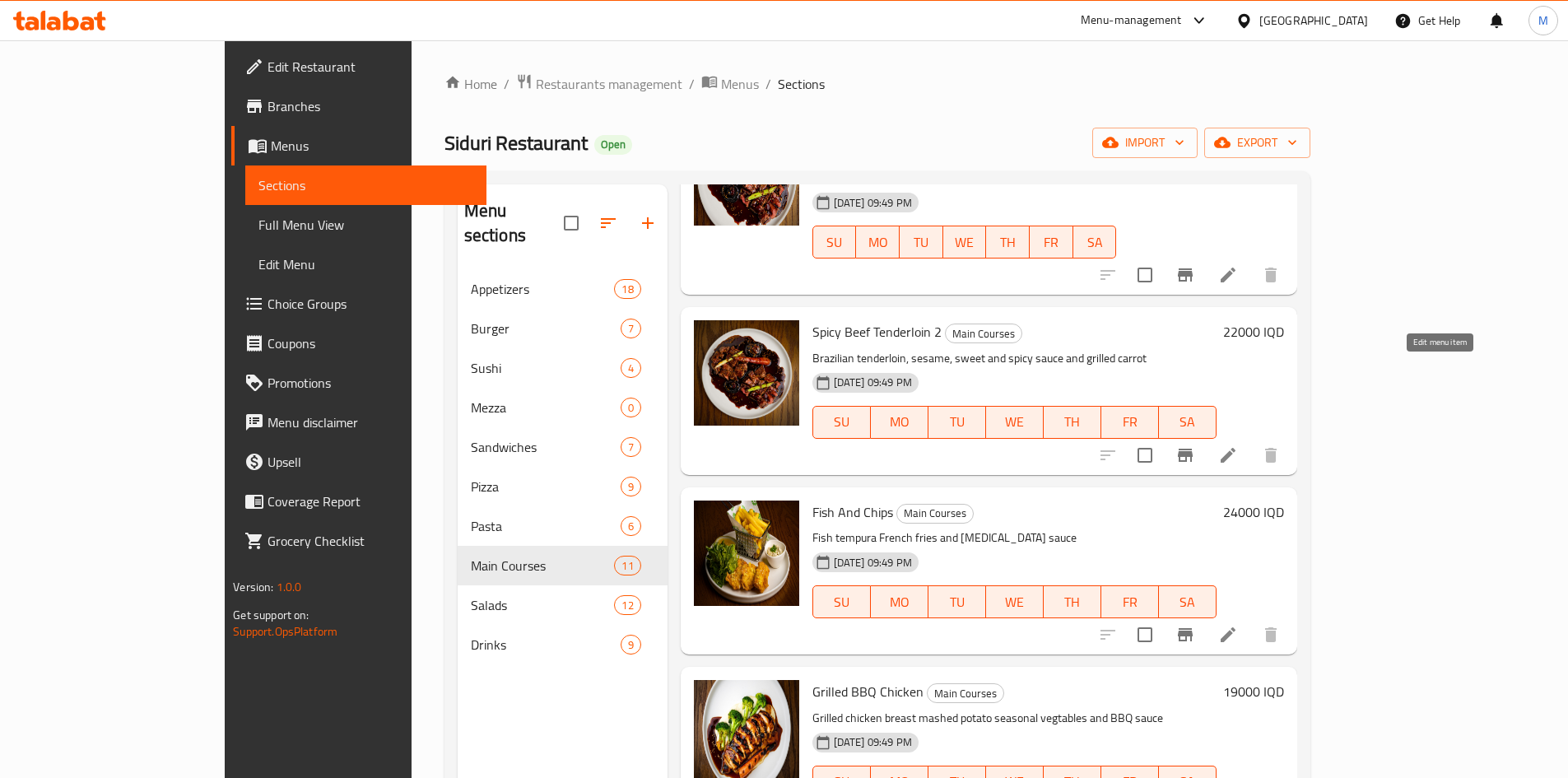
click at [1239, 445] on icon at bounding box center [1228, 454] width 20 height 20
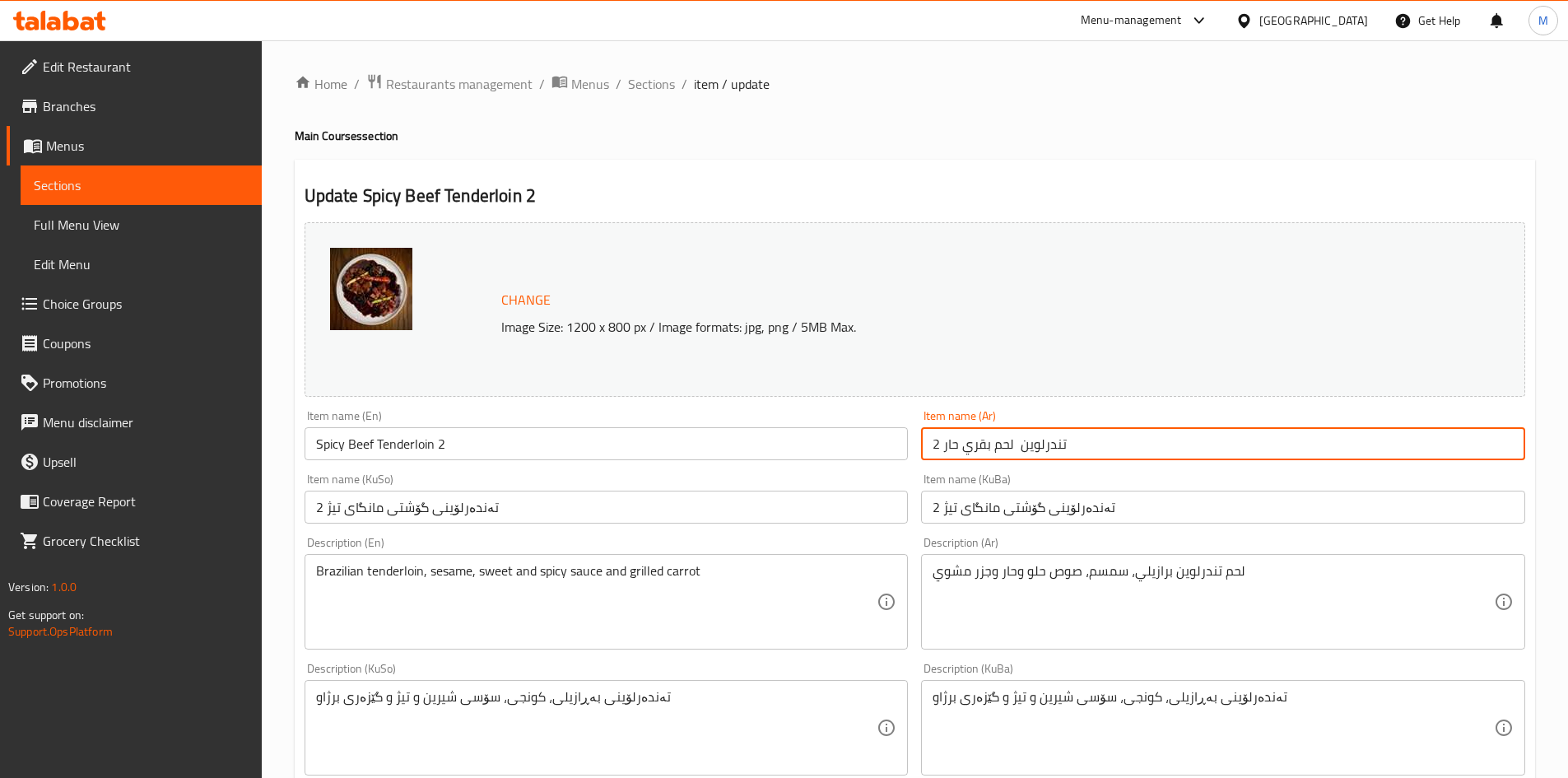
drag, startPoint x: 946, startPoint y: 445, endPoint x: 934, endPoint y: 444, distance: 12.0
click at [934, 444] on input "تندرلوين لحم بقري حار 2" at bounding box center [1223, 443] width 604 height 32
click at [946, 441] on input "تندرلوين لحم بقري حار 2" at bounding box center [1223, 443] width 604 height 32
click at [941, 441] on input "تندرلوين لحم بقري حار 2" at bounding box center [1223, 443] width 604 height 32
click at [939, 445] on input "تندرلوين لحم بقري حار 2" at bounding box center [1223, 443] width 604 height 32
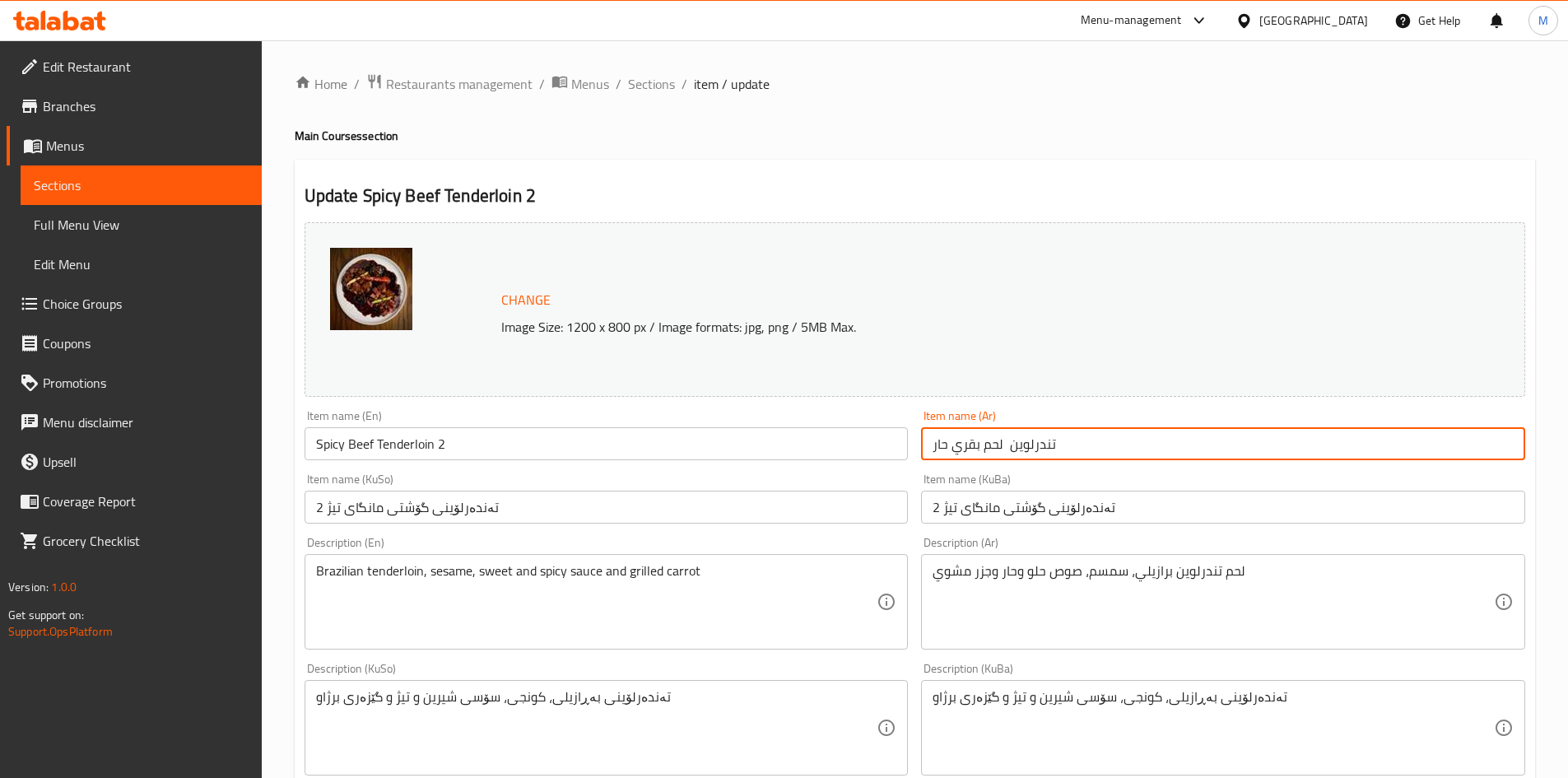
type input "تندرلوين لحم بقري حار"
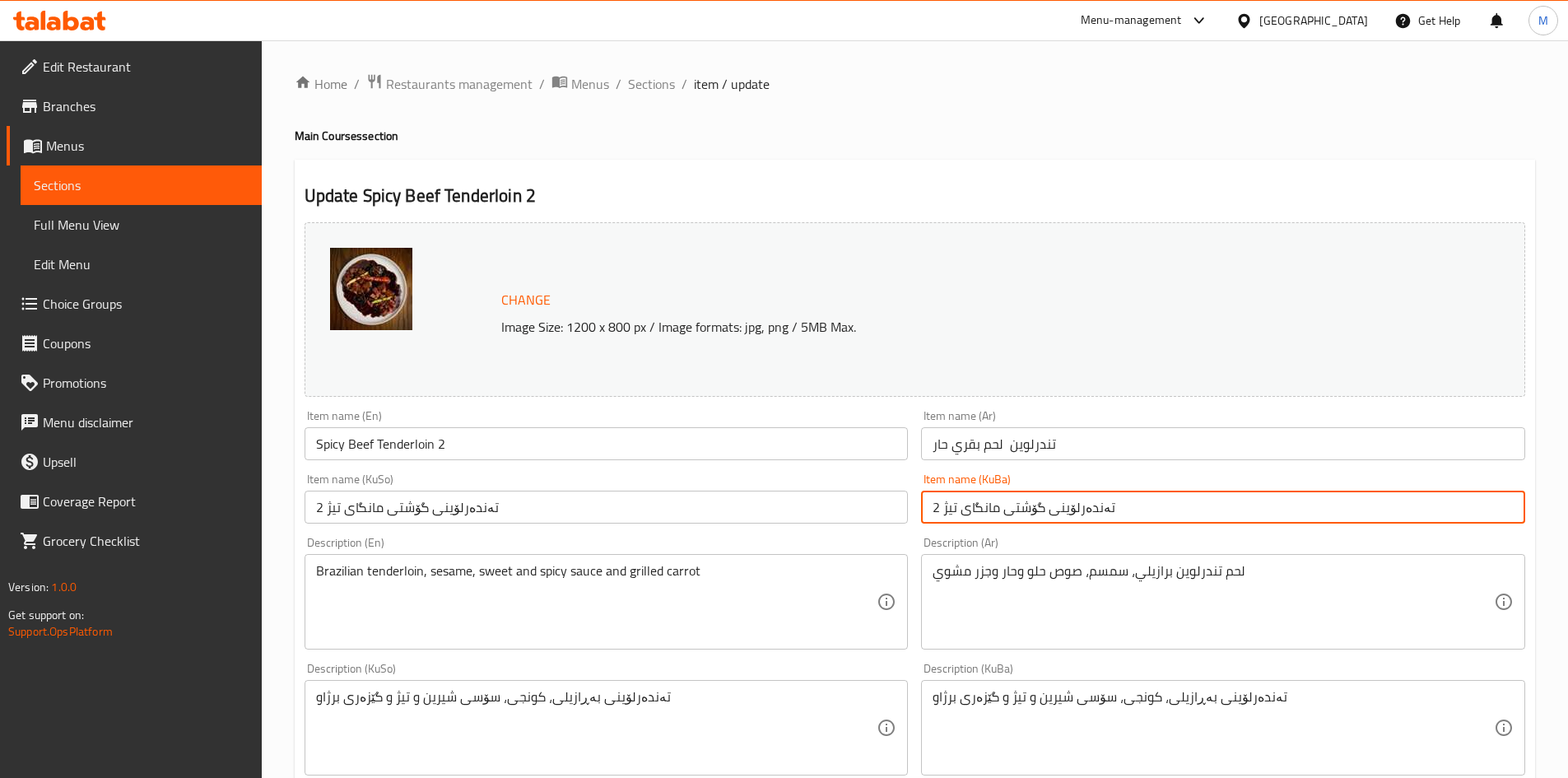
drag, startPoint x: 930, startPoint y: 507, endPoint x: 940, endPoint y: 508, distance: 10.0
click at [940, 508] on input "تەندەرلۆينی گۆشتی مانگای تیژ 2" at bounding box center [1223, 507] width 604 height 32
type input "تەندەرلۆينی گۆشتی مانگای تیژ"
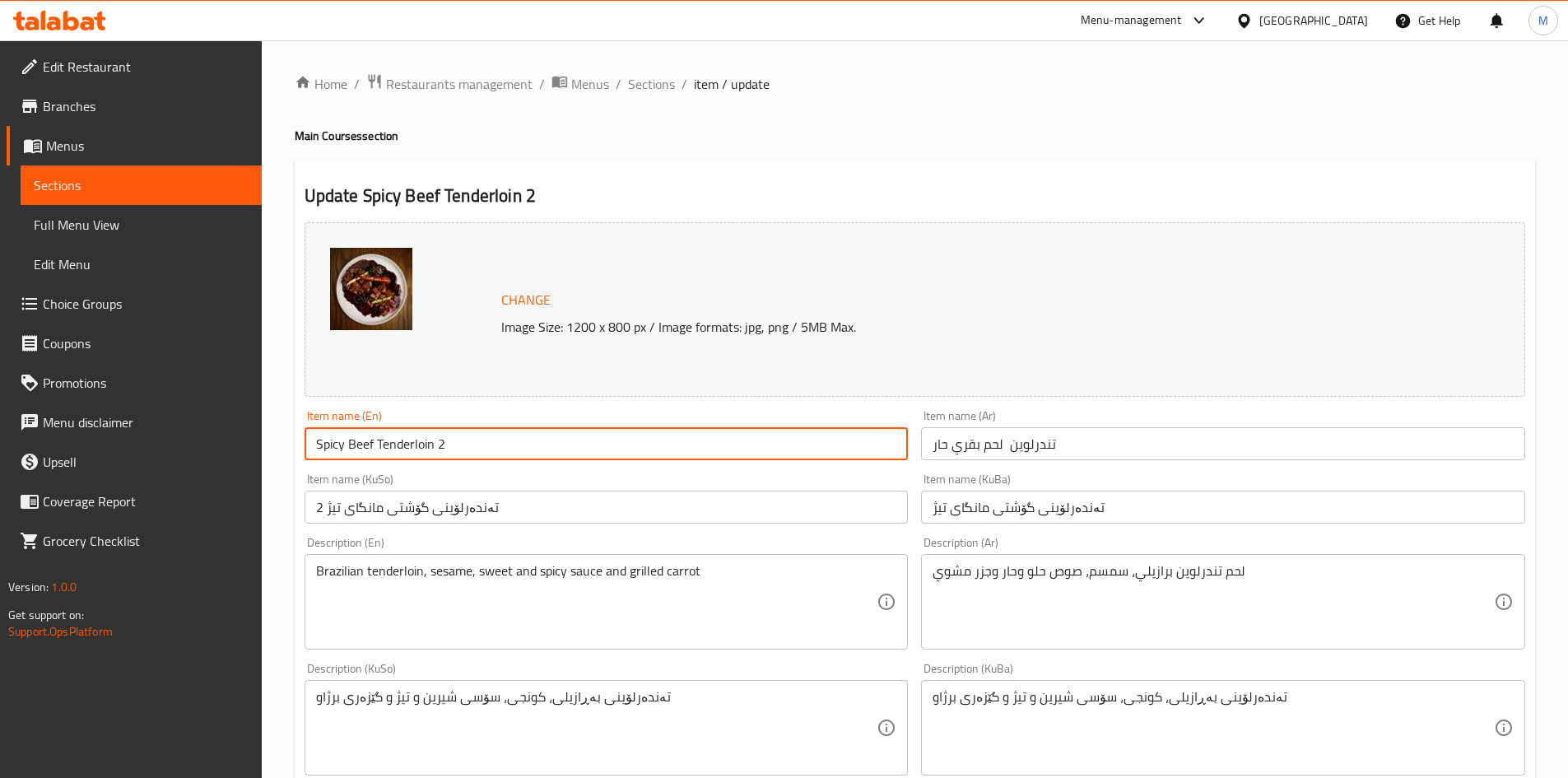
drag, startPoint x: 436, startPoint y: 446, endPoint x: 446, endPoint y: 445, distance: 10.0
click at [446, 445] on input "Spicy Beef Tenderloin 2" at bounding box center [606, 443] width 604 height 32
type input "Spicy Beef Tenderloin"
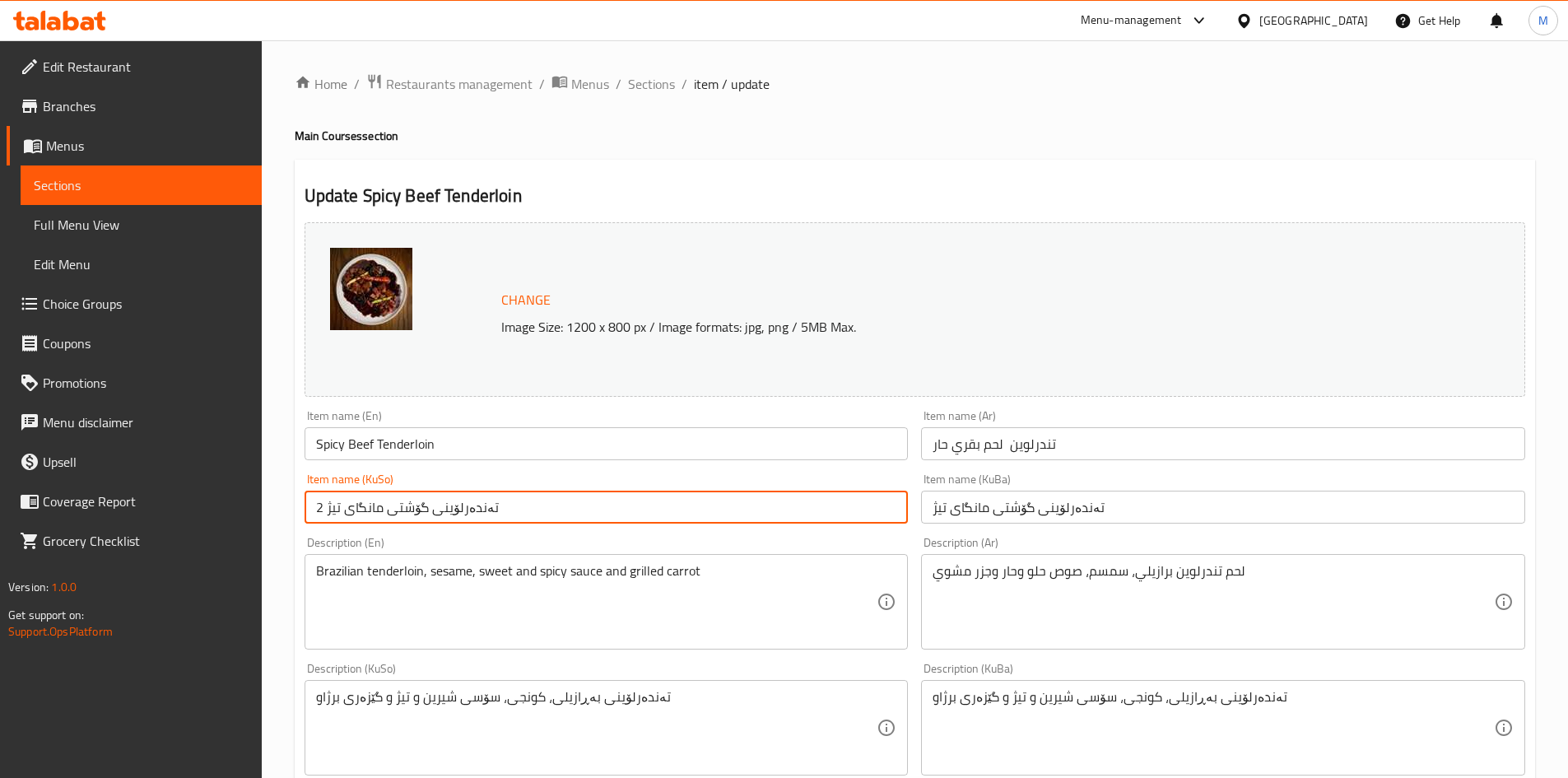
click at [319, 506] on input "تەندەرلۆينی گۆشتی مانگای تیژ 2" at bounding box center [606, 507] width 604 height 32
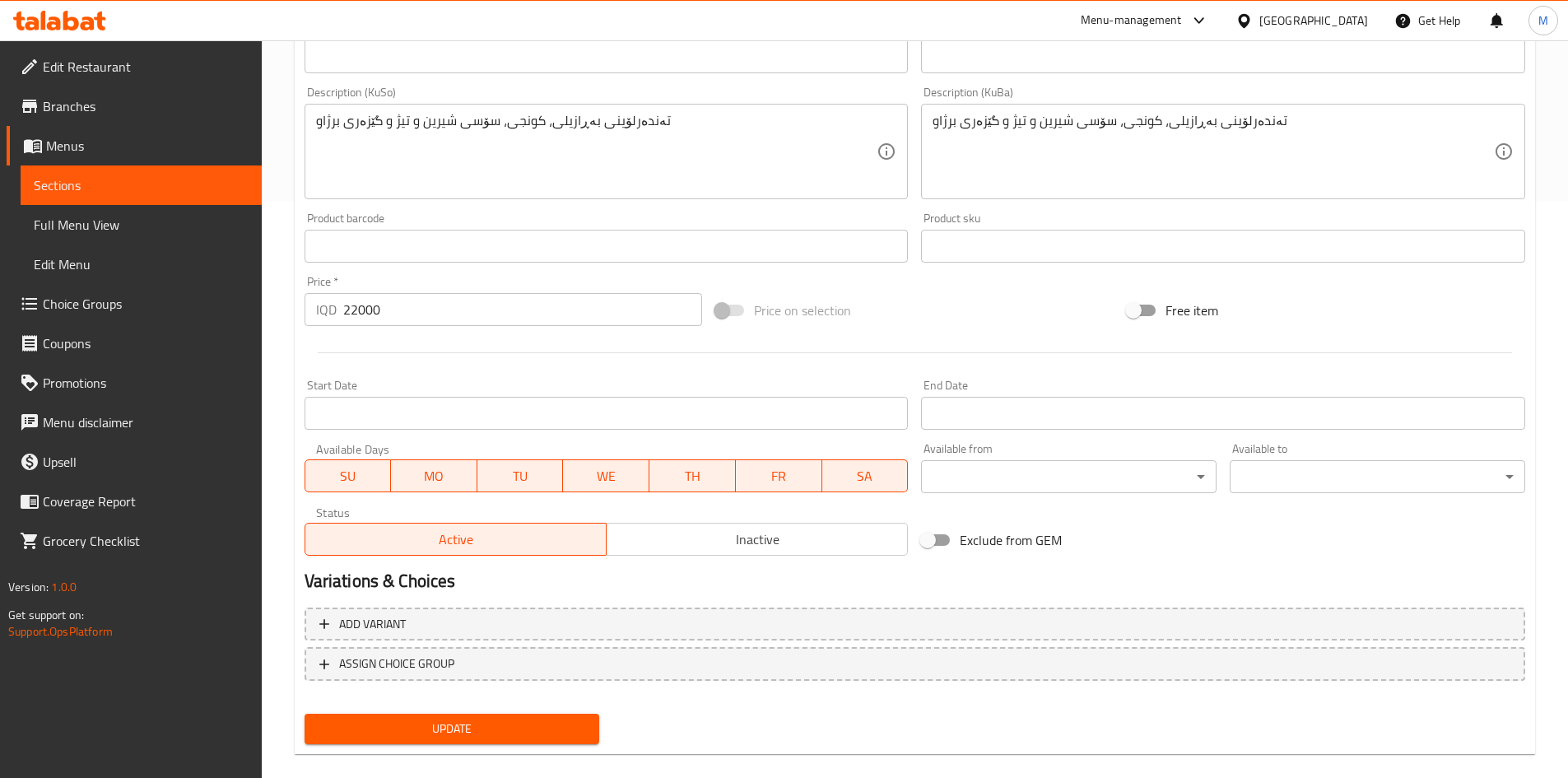
scroll to position [599, 0]
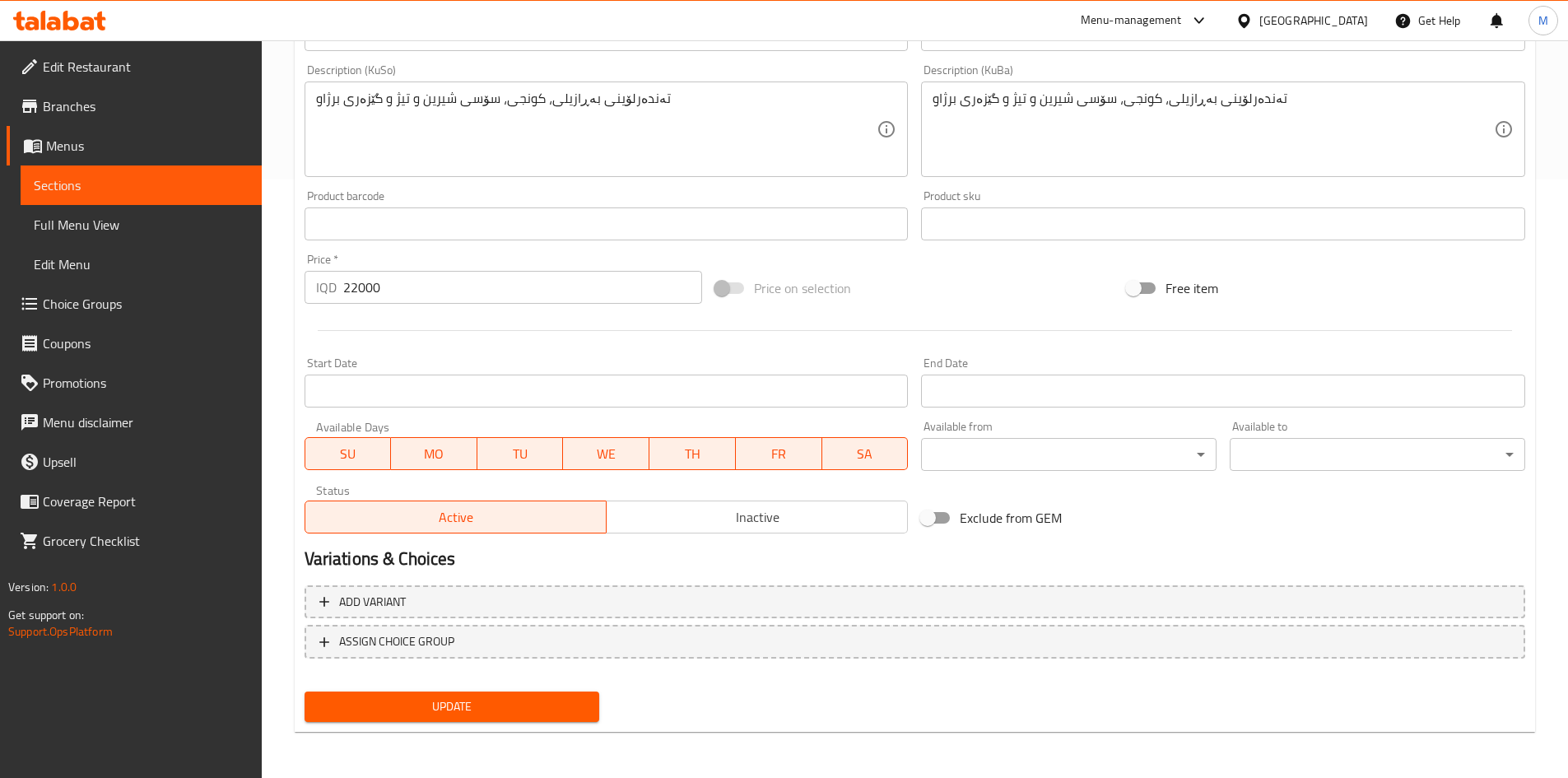
type input "تەندەرلۆينی گۆشتی مانگای تیژ"
click at [369, 703] on span "Update" at bounding box center [453, 706] width 269 height 21
click at [438, 705] on span "Update" at bounding box center [453, 706] width 269 height 21
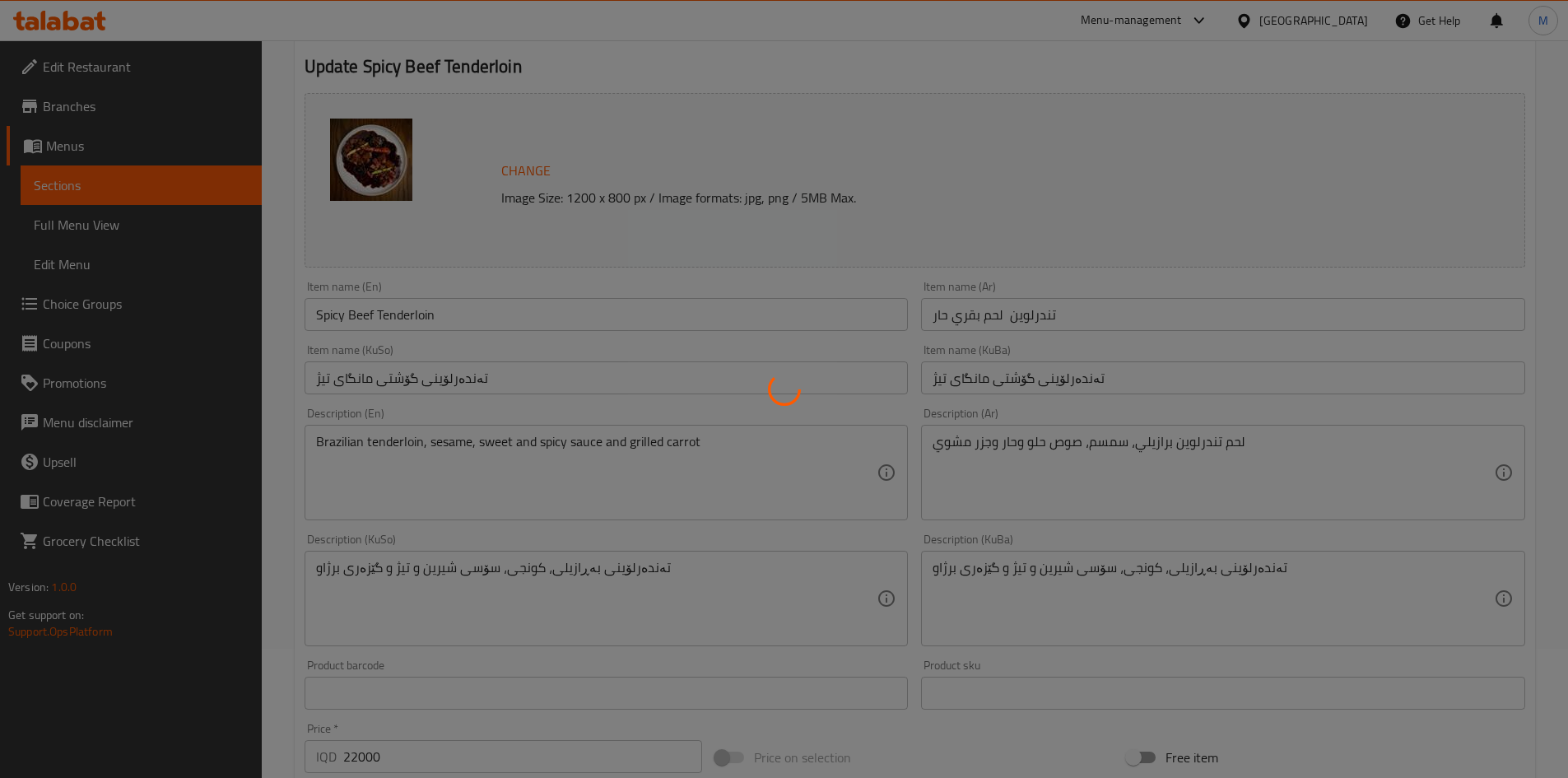
scroll to position [0, 0]
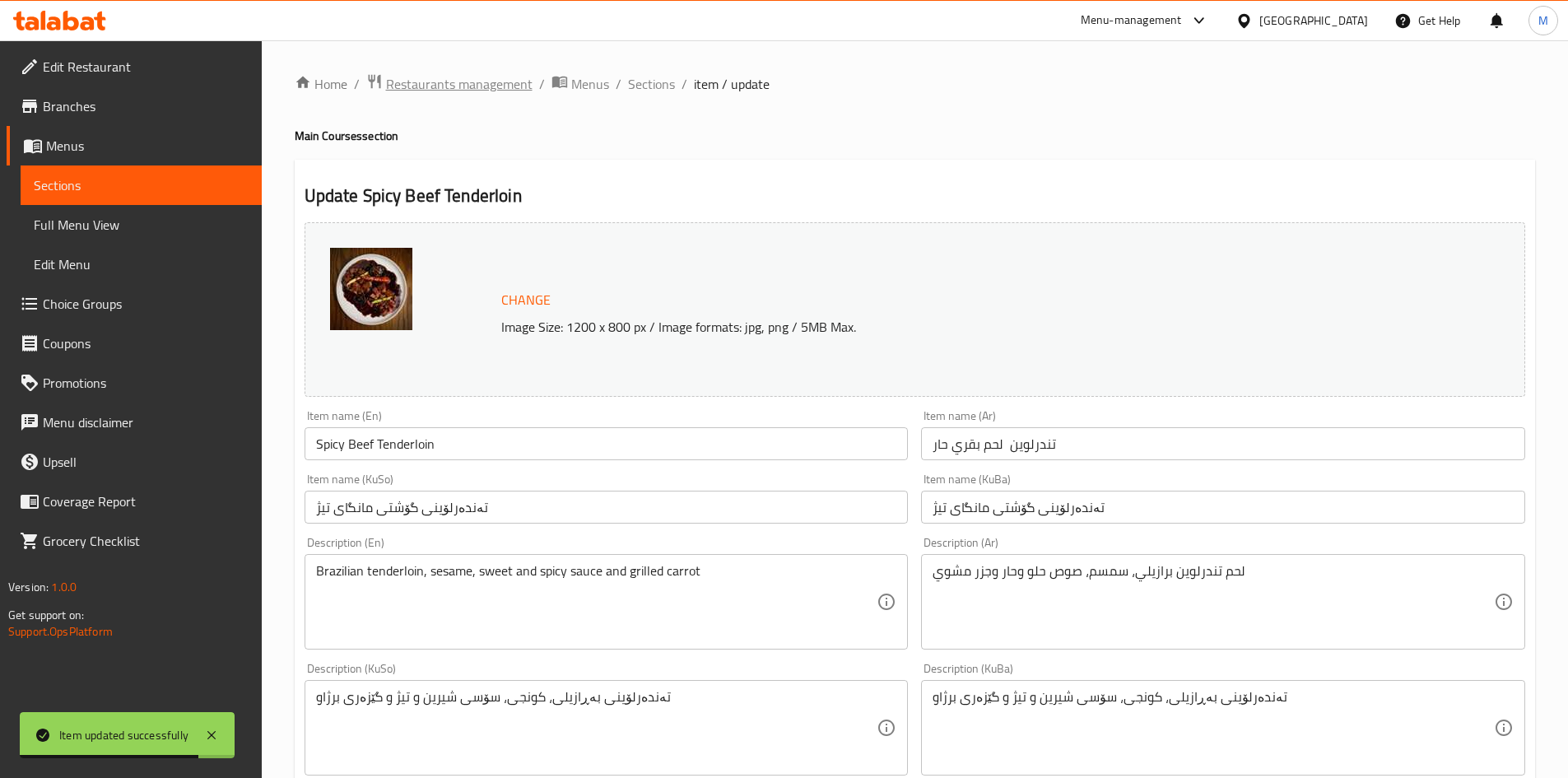
click at [447, 88] on span "Restaurants management" at bounding box center [458, 84] width 146 height 20
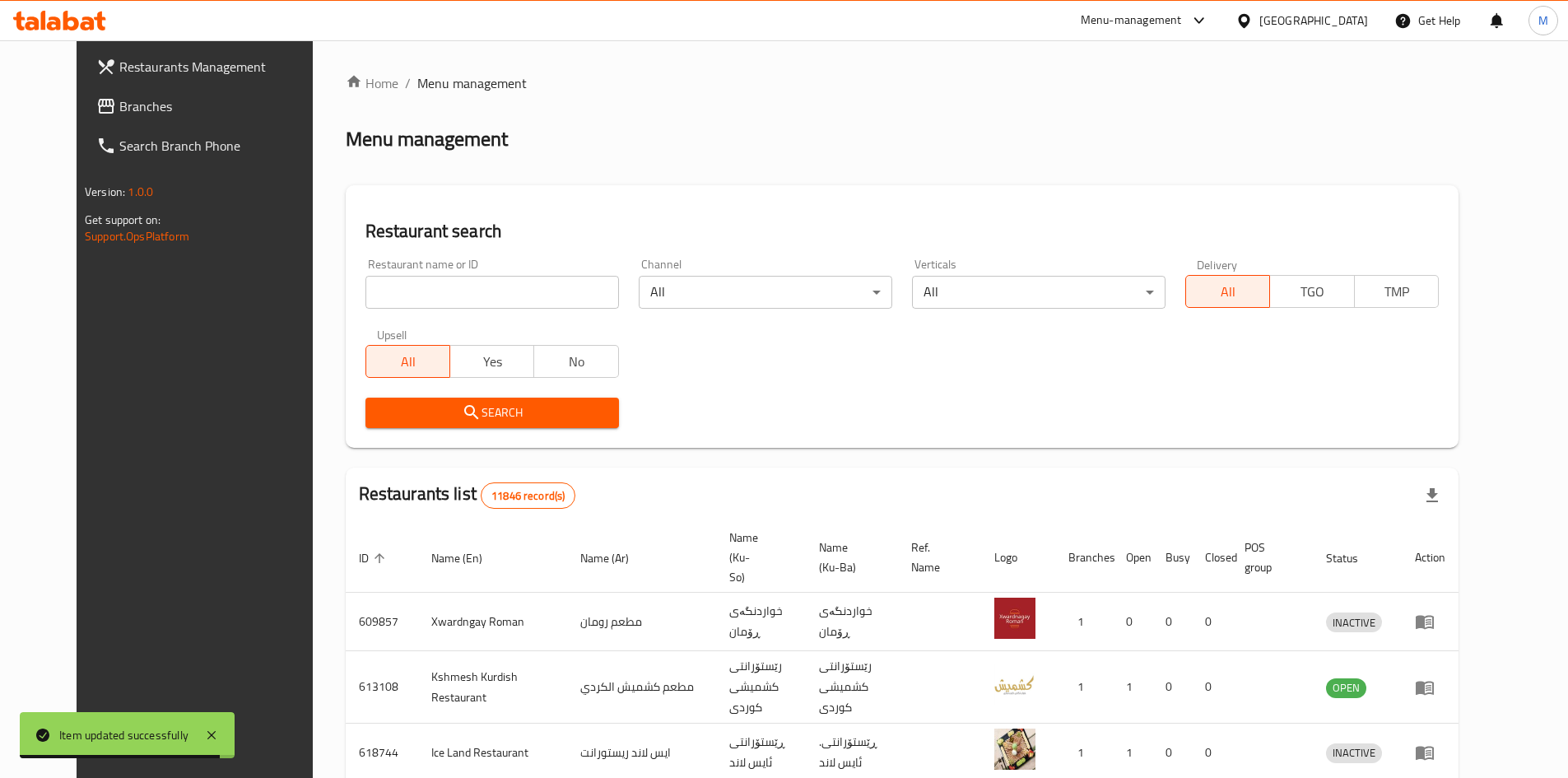
click at [452, 281] on input "search" at bounding box center [493, 292] width 254 height 32
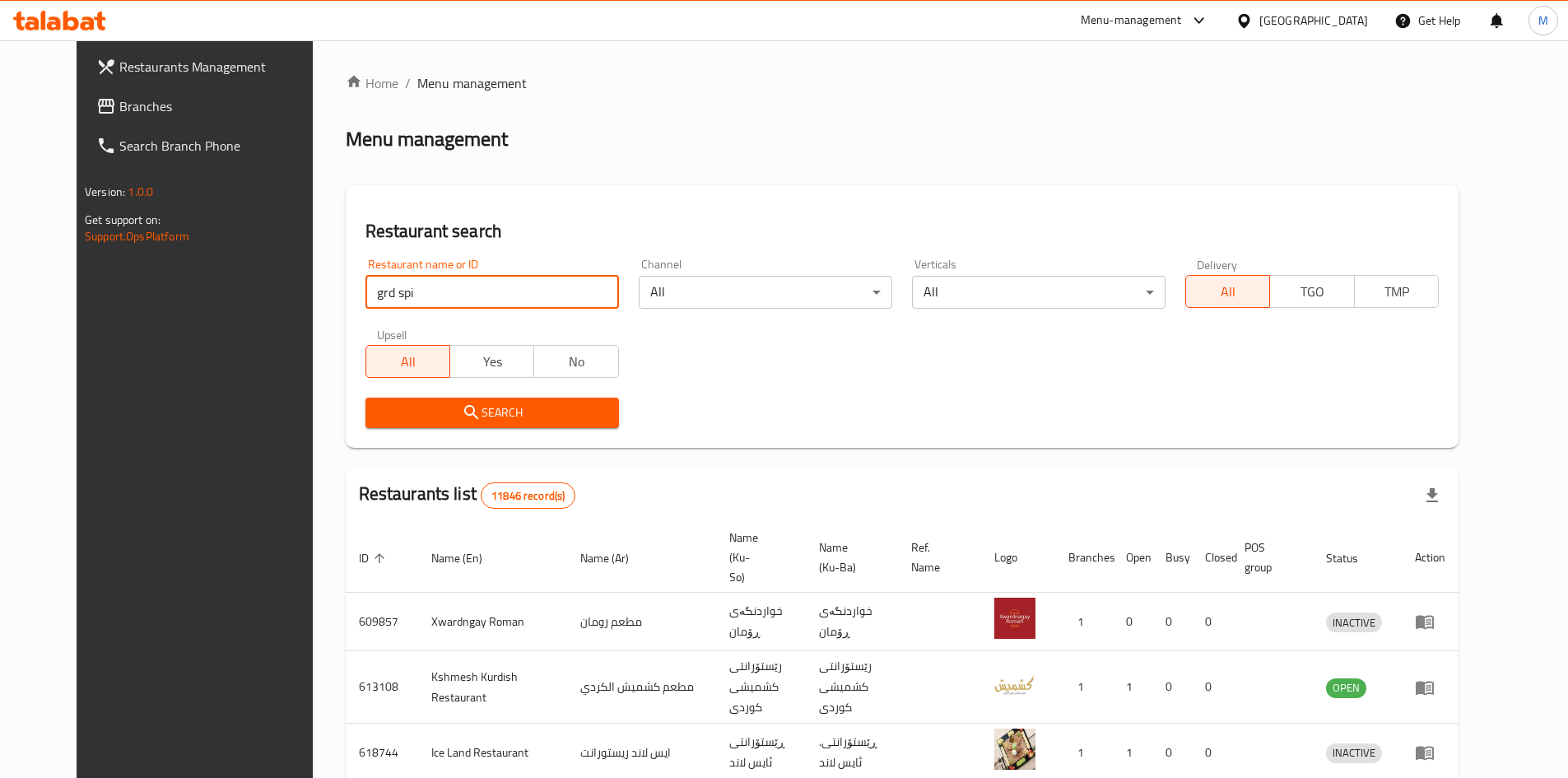
type input "grd spi"
click button "Search" at bounding box center [493, 412] width 254 height 31
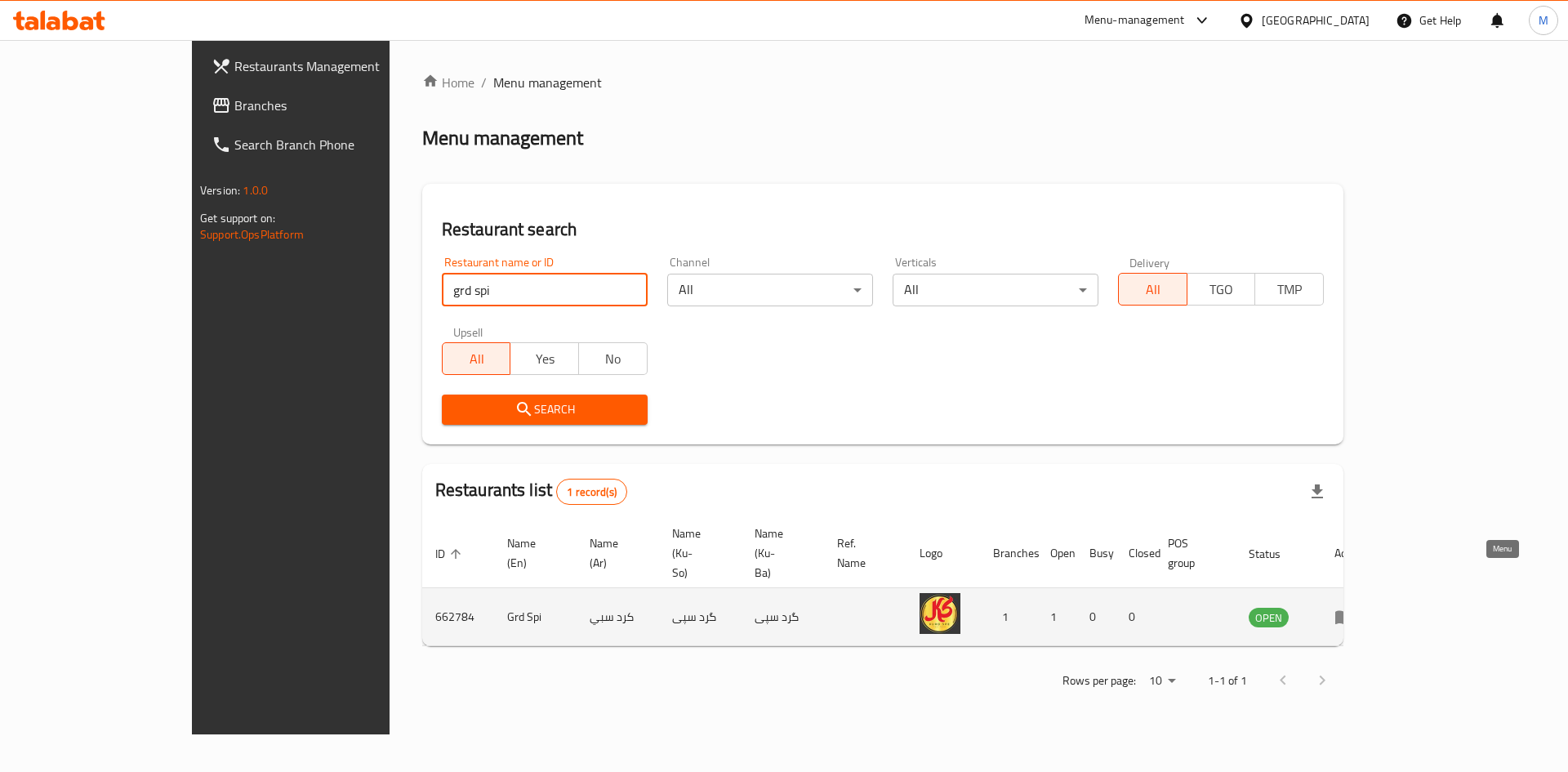
click at [1354, 607] on icon "enhanced table" at bounding box center [1344, 617] width 20 height 20
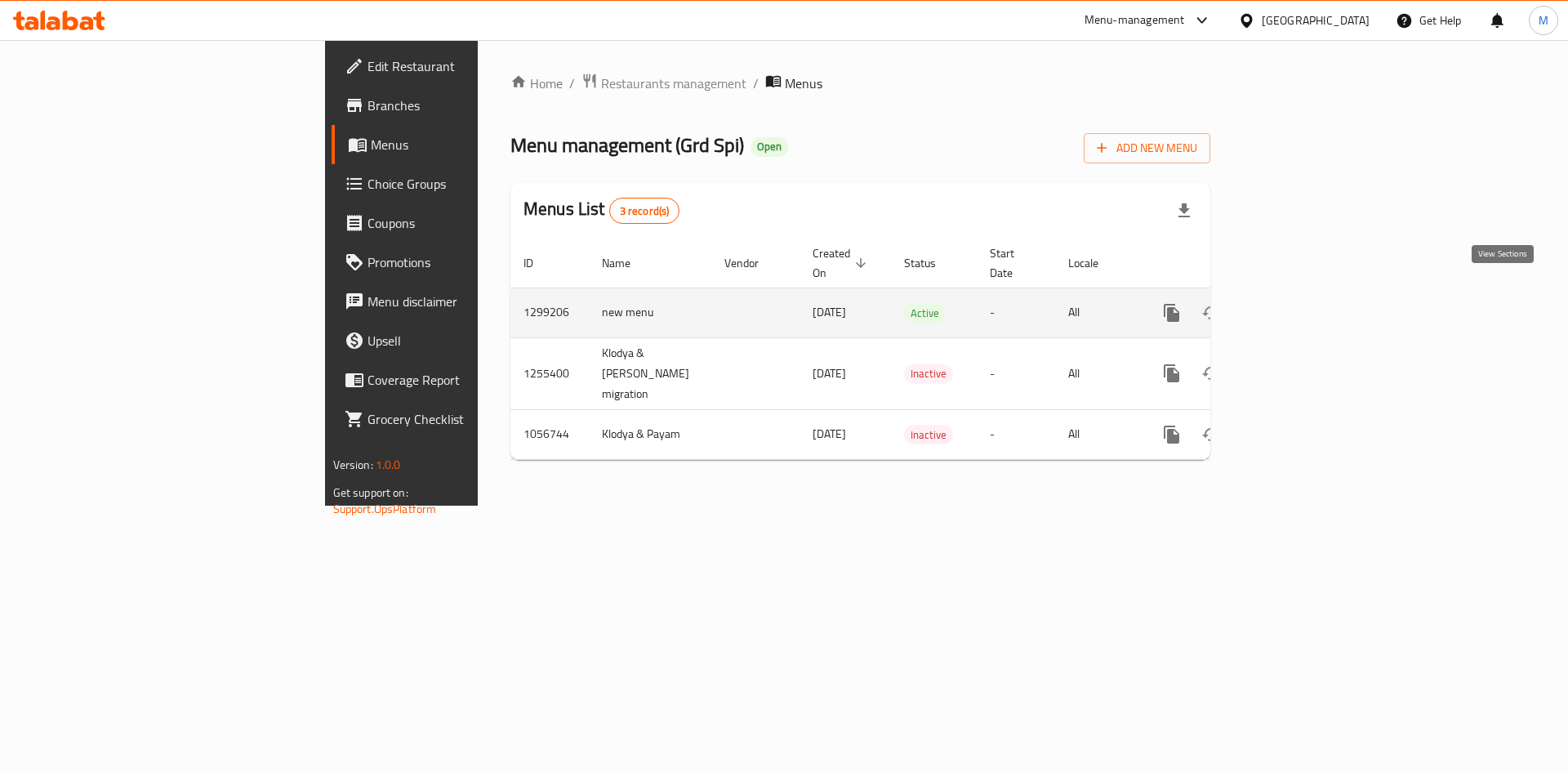
click at [1297, 305] on icon "enhanced table" at bounding box center [1289, 313] width 15 height 15
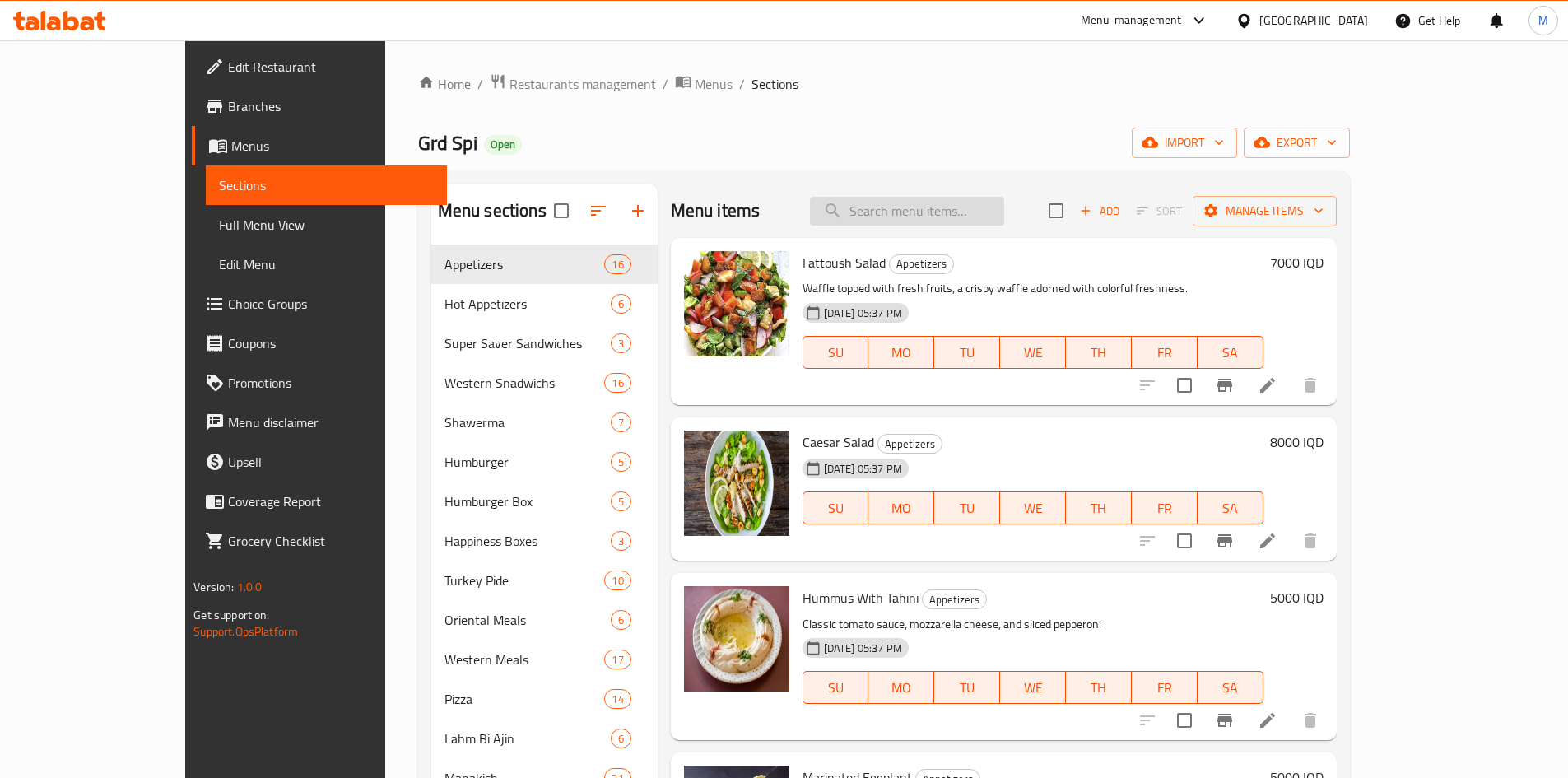
click at [1005, 221] on input "search" at bounding box center [906, 211] width 194 height 29
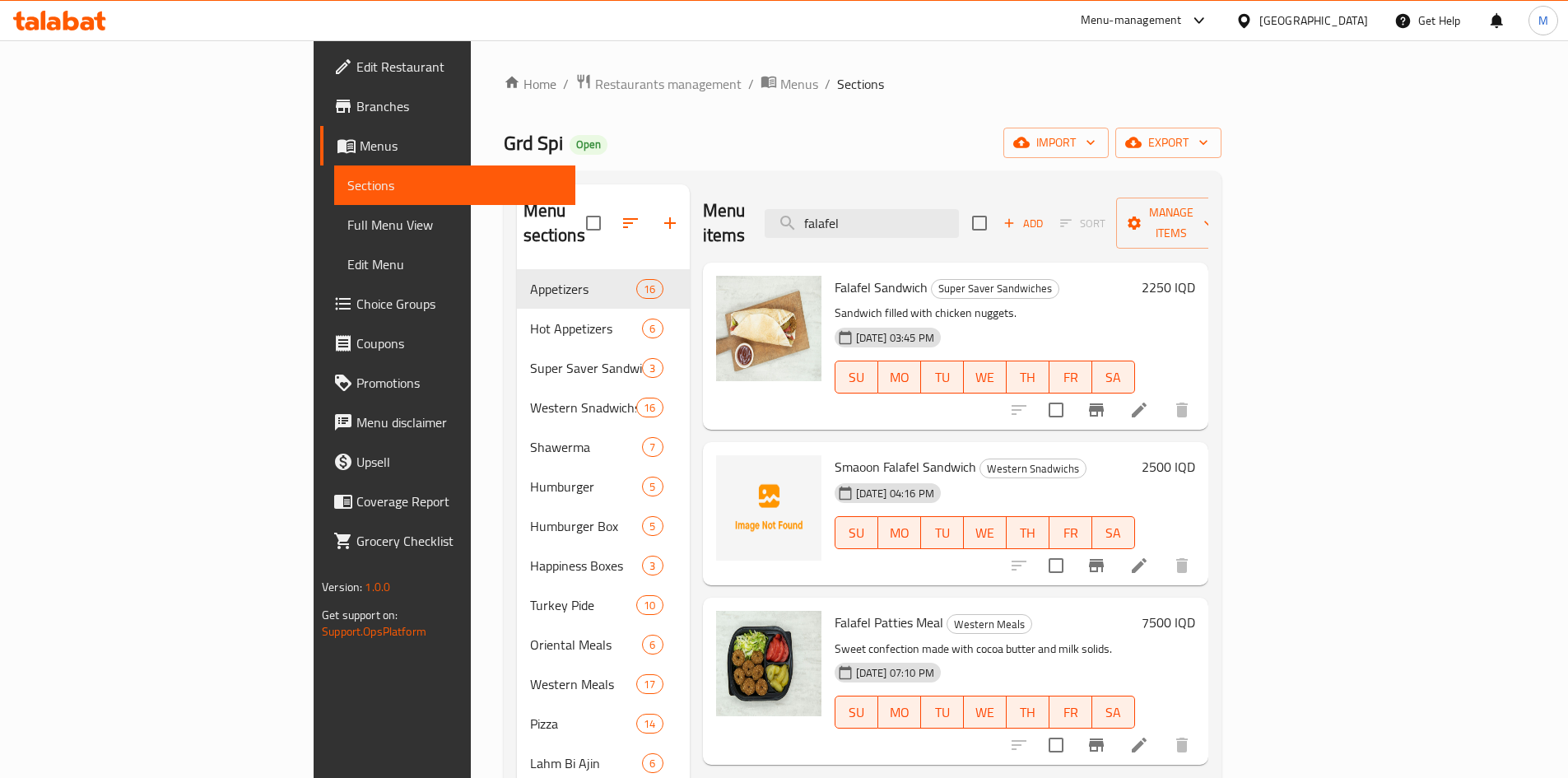
type input "falafel"
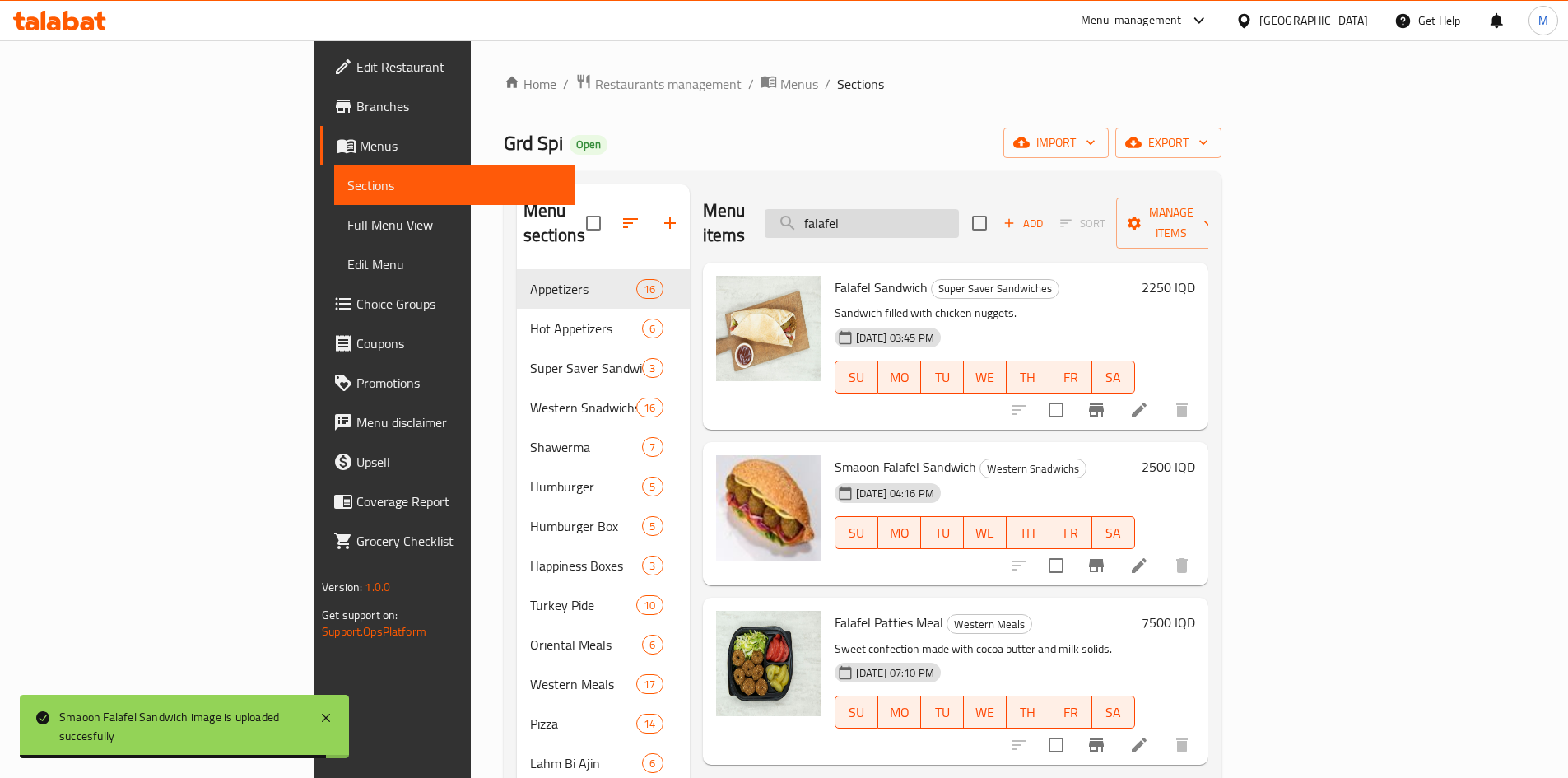
click at [957, 221] on input "falafel" at bounding box center [861, 223] width 194 height 29
click at [958, 220] on input "falafel" at bounding box center [861, 223] width 194 height 29
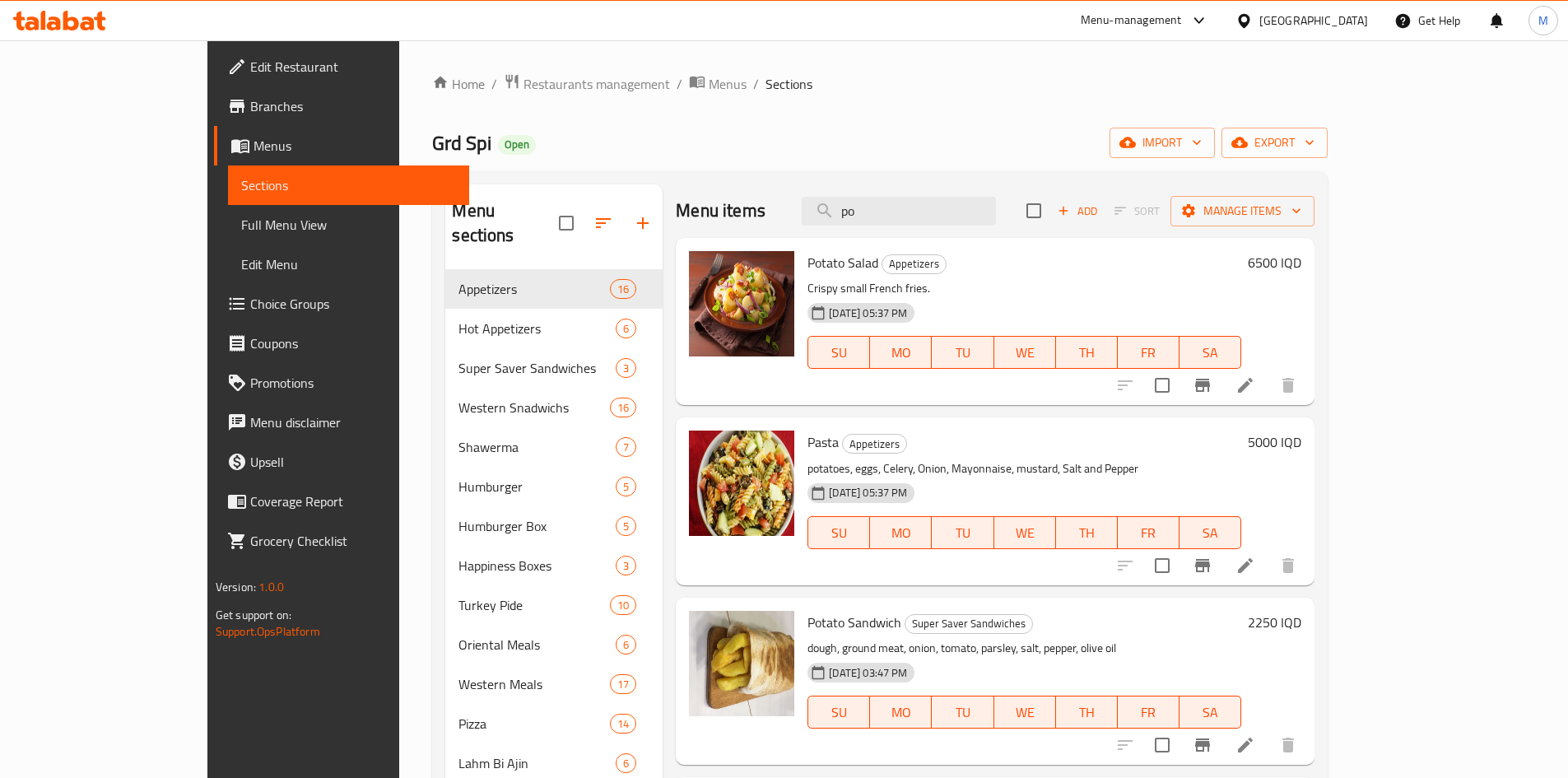
type input "p"
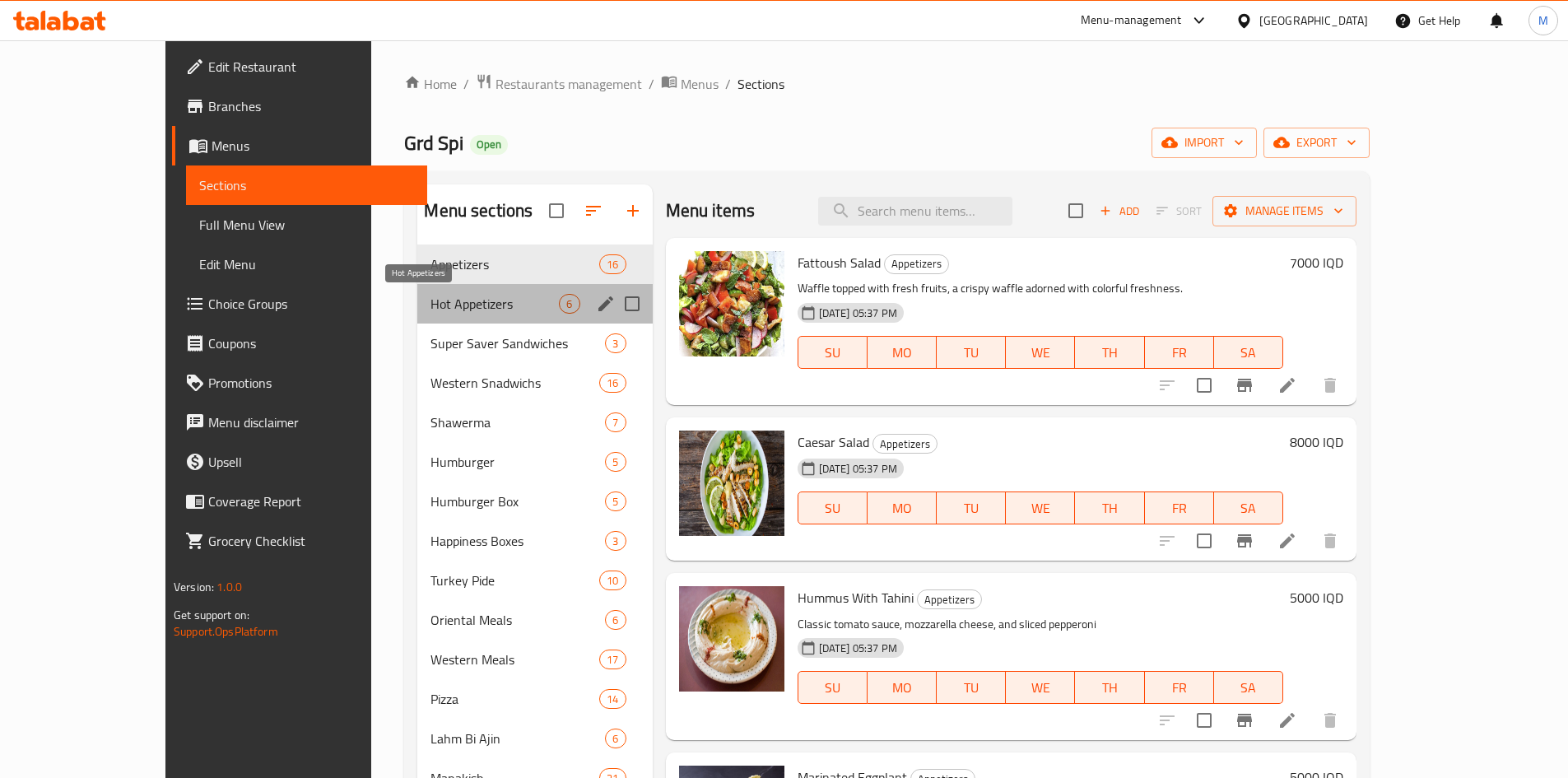
click at [431, 306] on span "Hot Appetizers" at bounding box center [495, 304] width 128 height 20
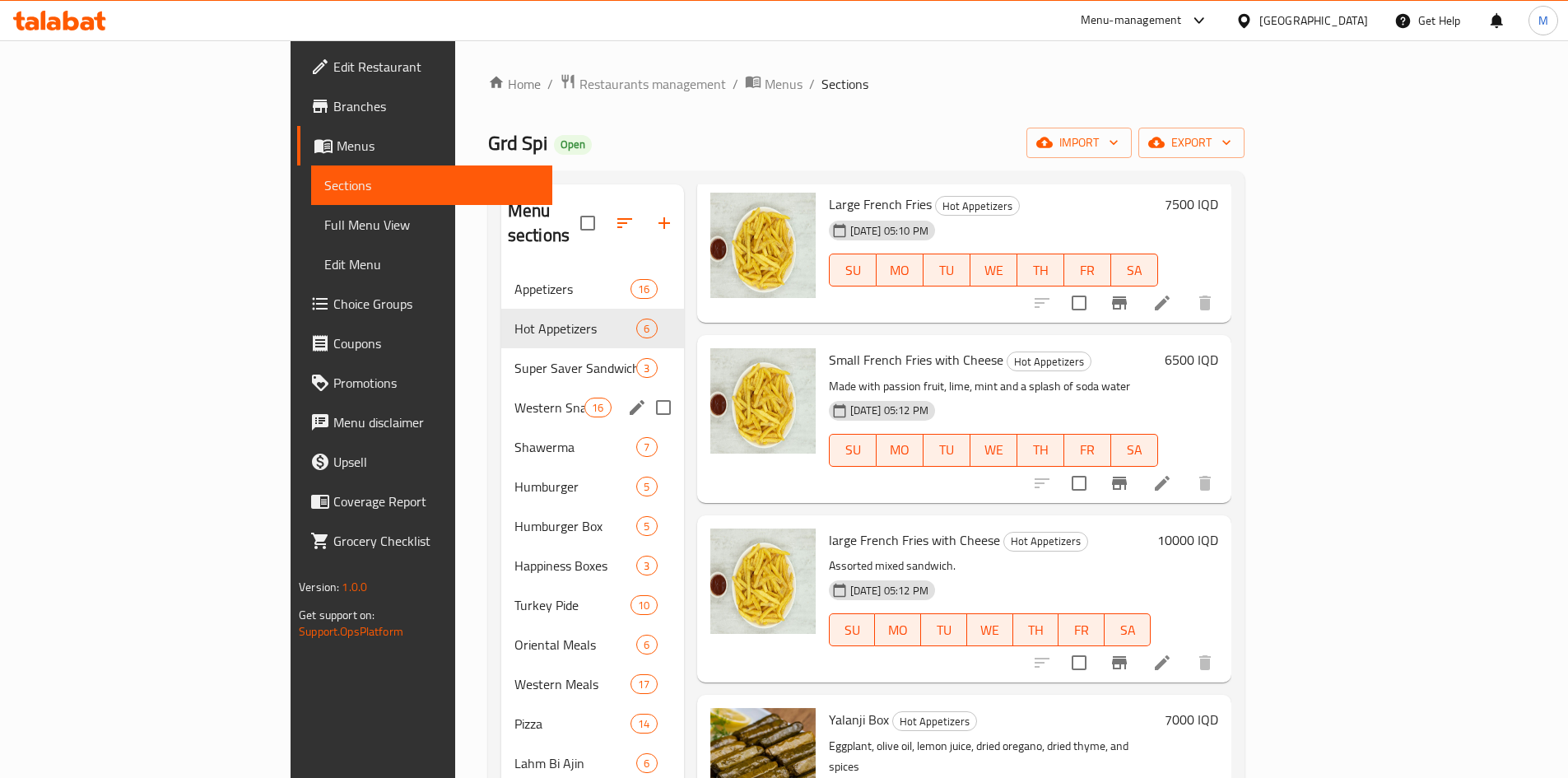
scroll to position [247, 0]
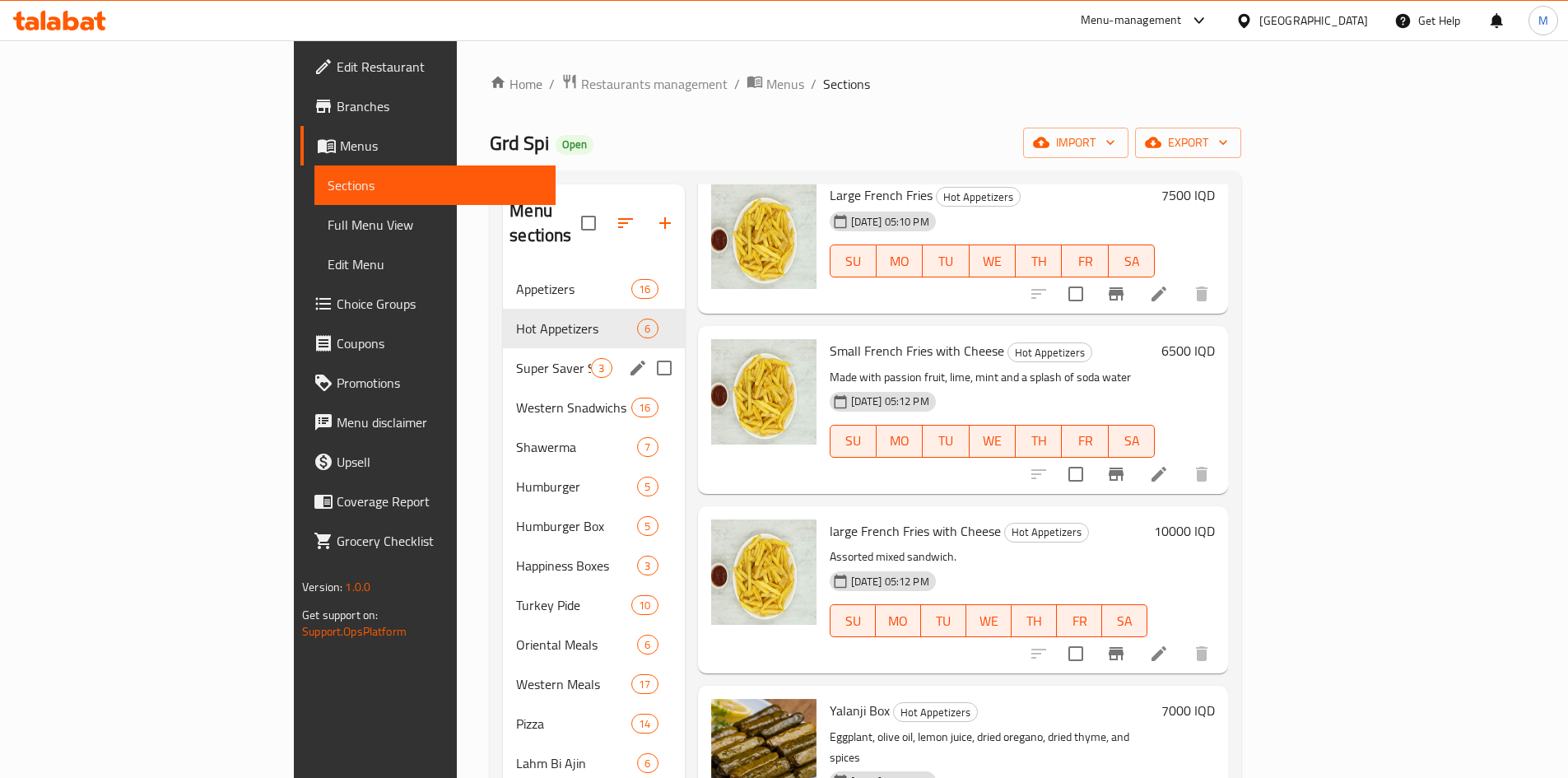
click at [503, 354] on div "Super Saver Sandwiches 3" at bounding box center [594, 368] width 181 height 39
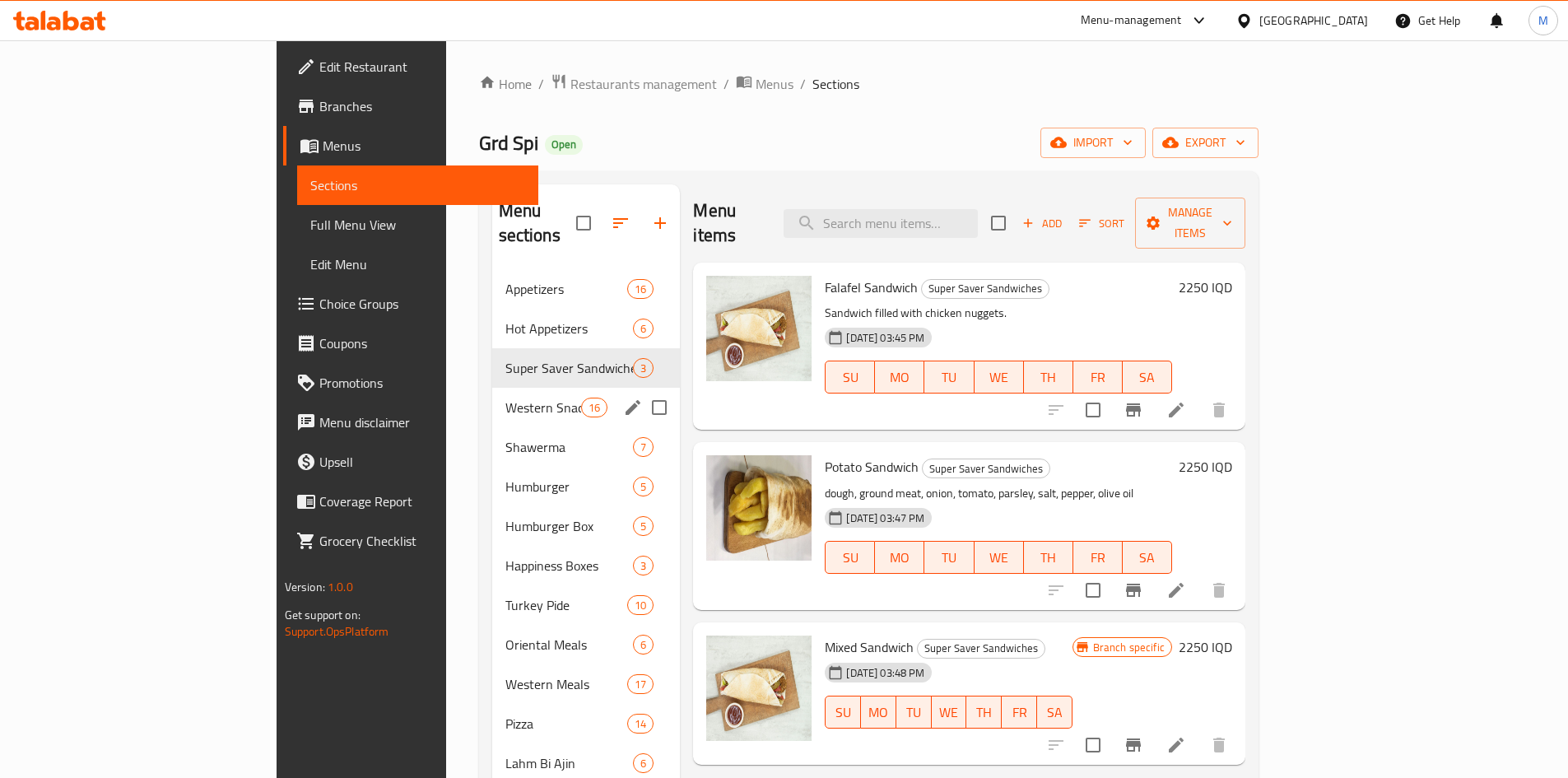
click at [493, 388] on div "Western Snadwichs 16" at bounding box center [586, 407] width 188 height 39
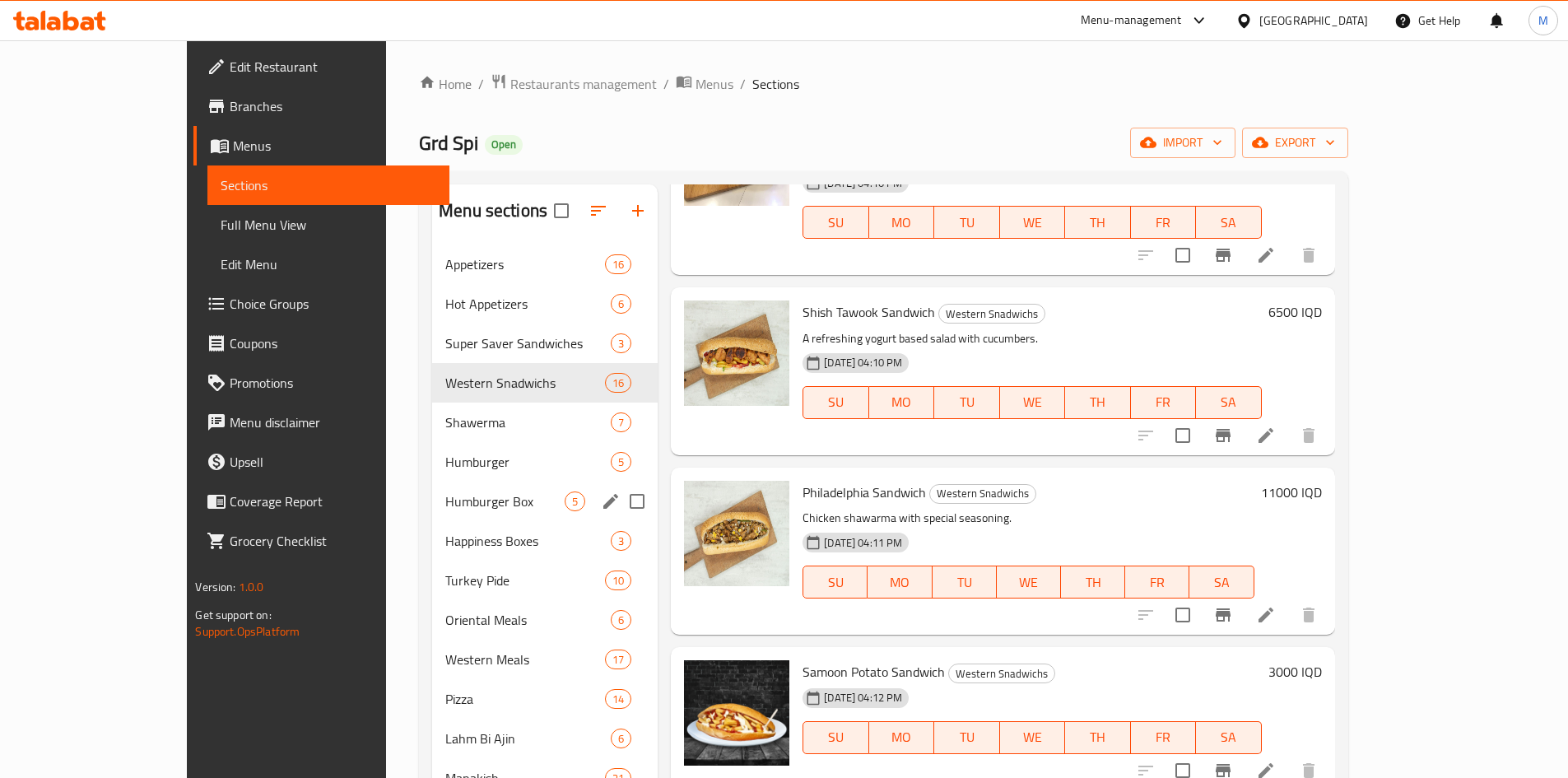
scroll to position [230, 0]
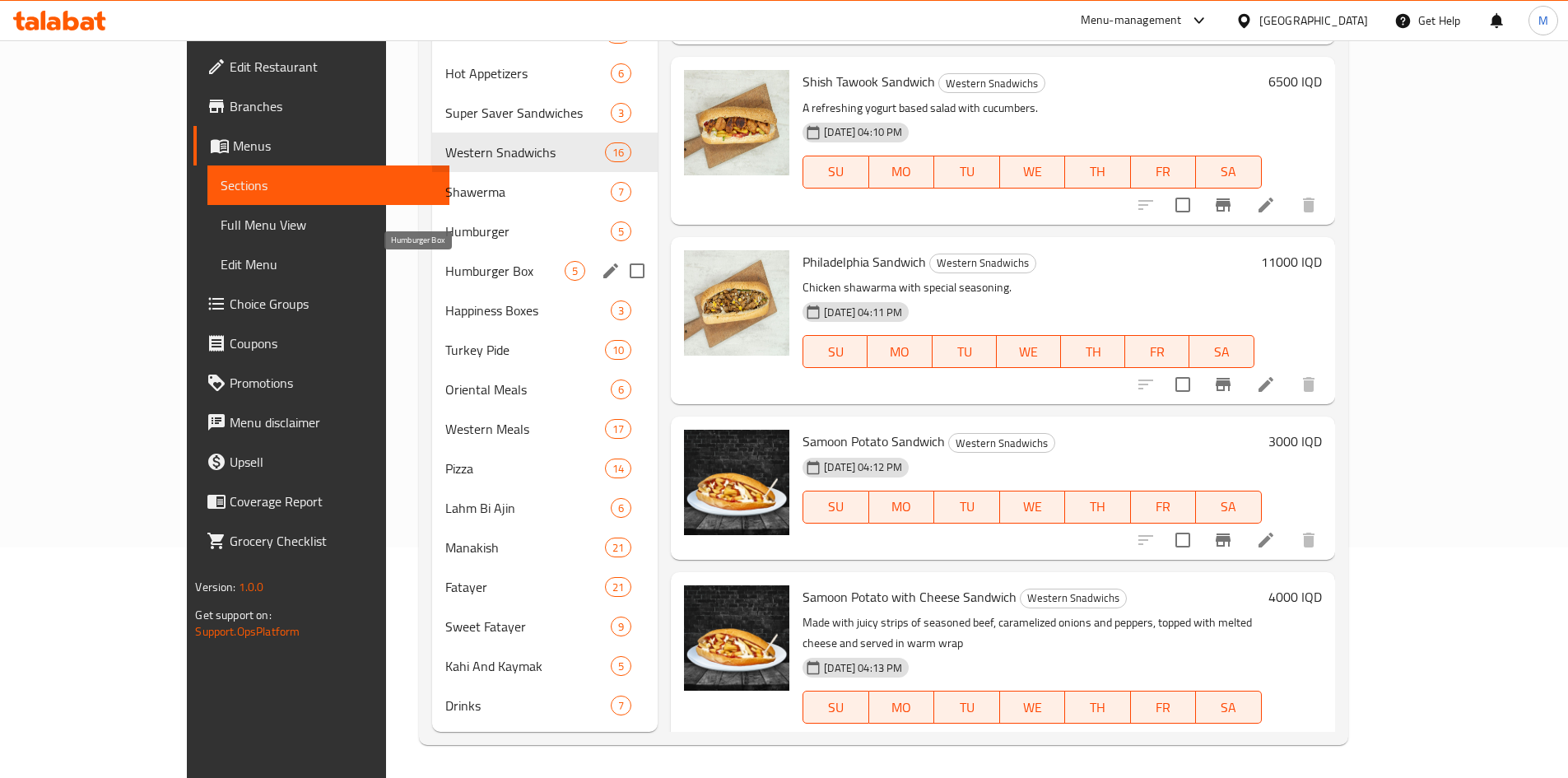
drag, startPoint x: 368, startPoint y: 272, endPoint x: 440, endPoint y: 271, distance: 72.0
click at [445, 272] on span "Humburger Box" at bounding box center [504, 270] width 119 height 20
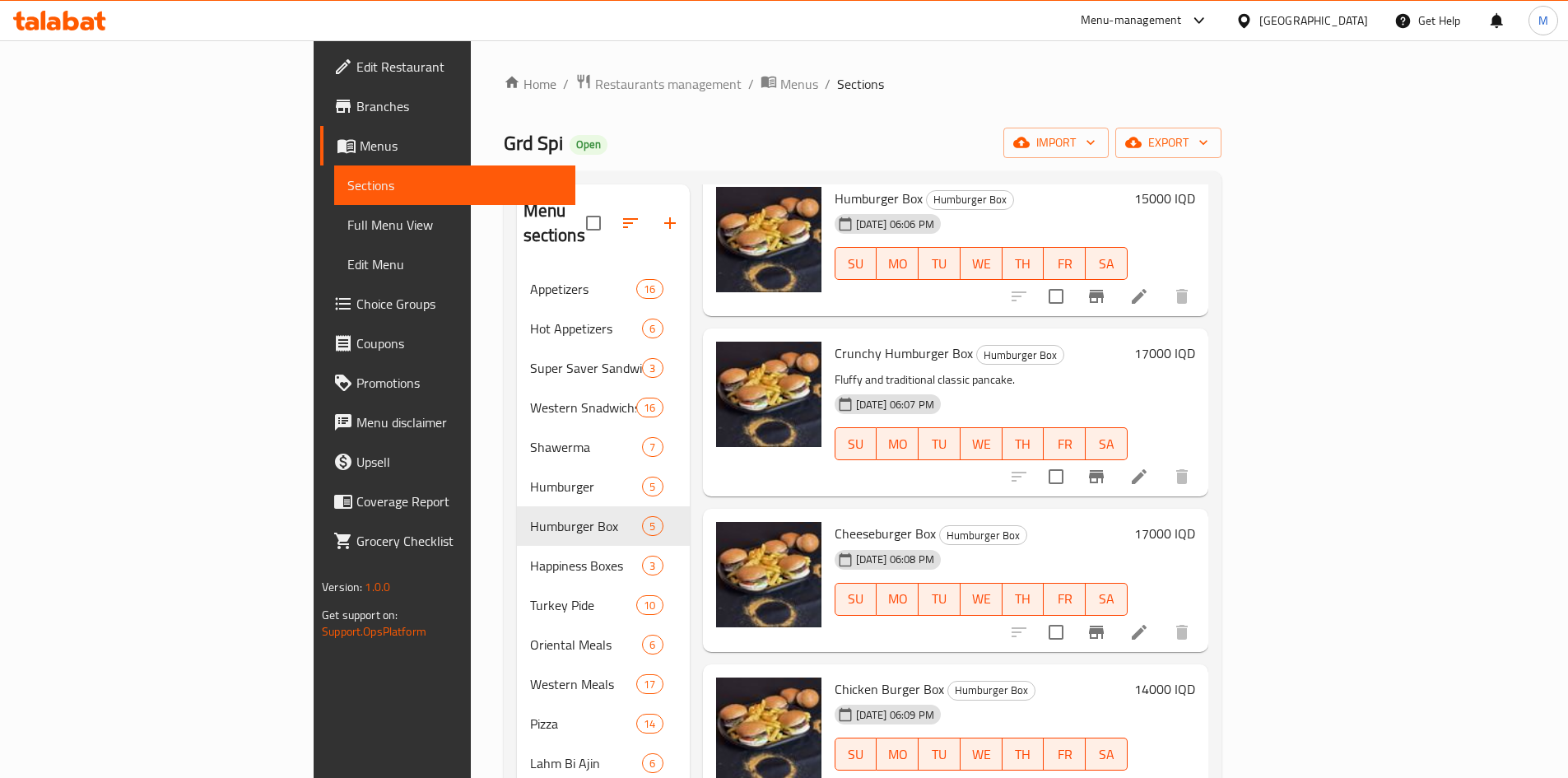
click at [85, 31] on div at bounding box center [59, 20] width 119 height 32
click at [98, 24] on icon at bounding box center [99, 21] width 11 height 19
